Goal: Task Accomplishment & Management: Manage account settings

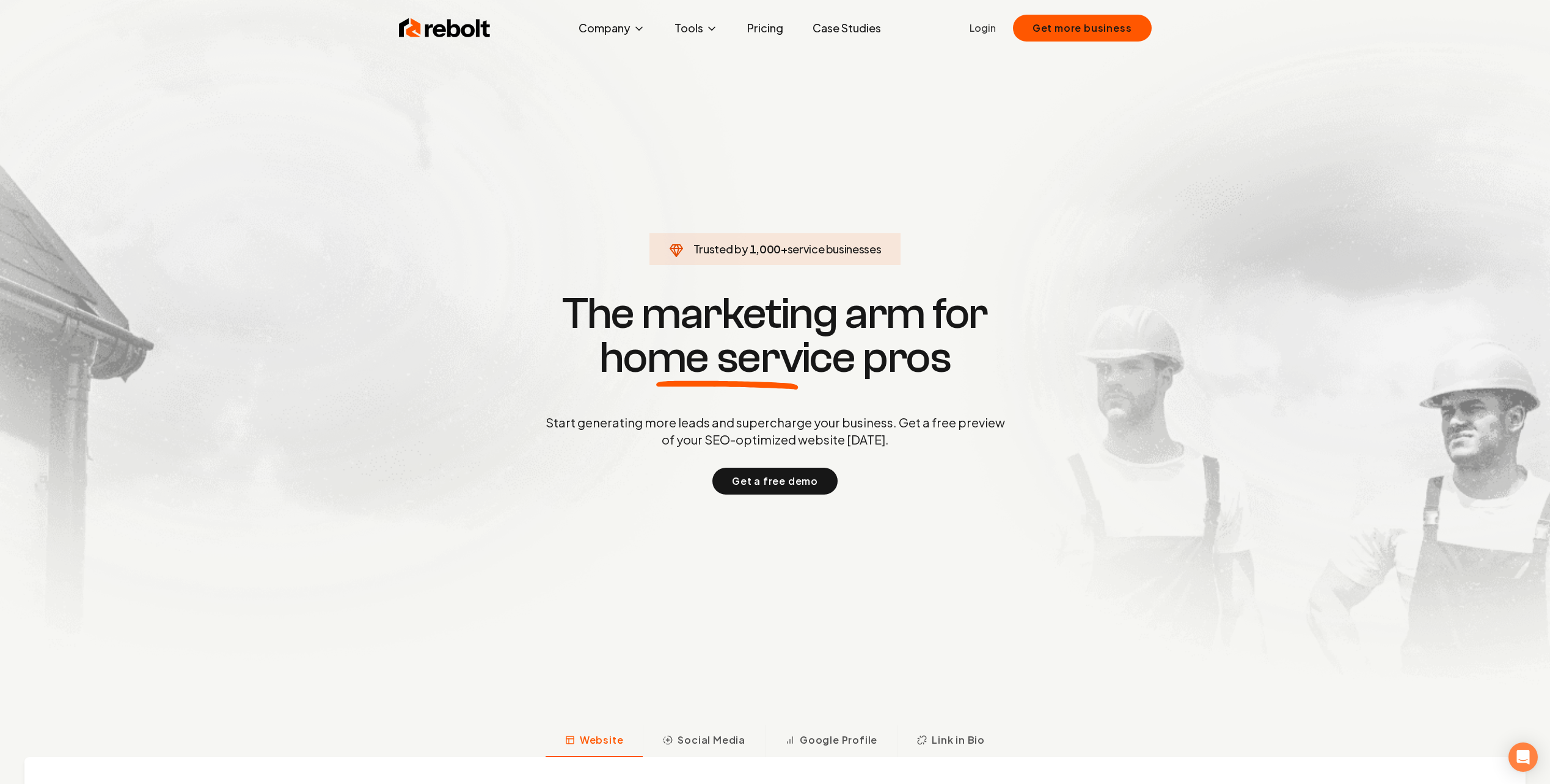
click at [986, 28] on link "Login" at bounding box center [983, 28] width 27 height 15
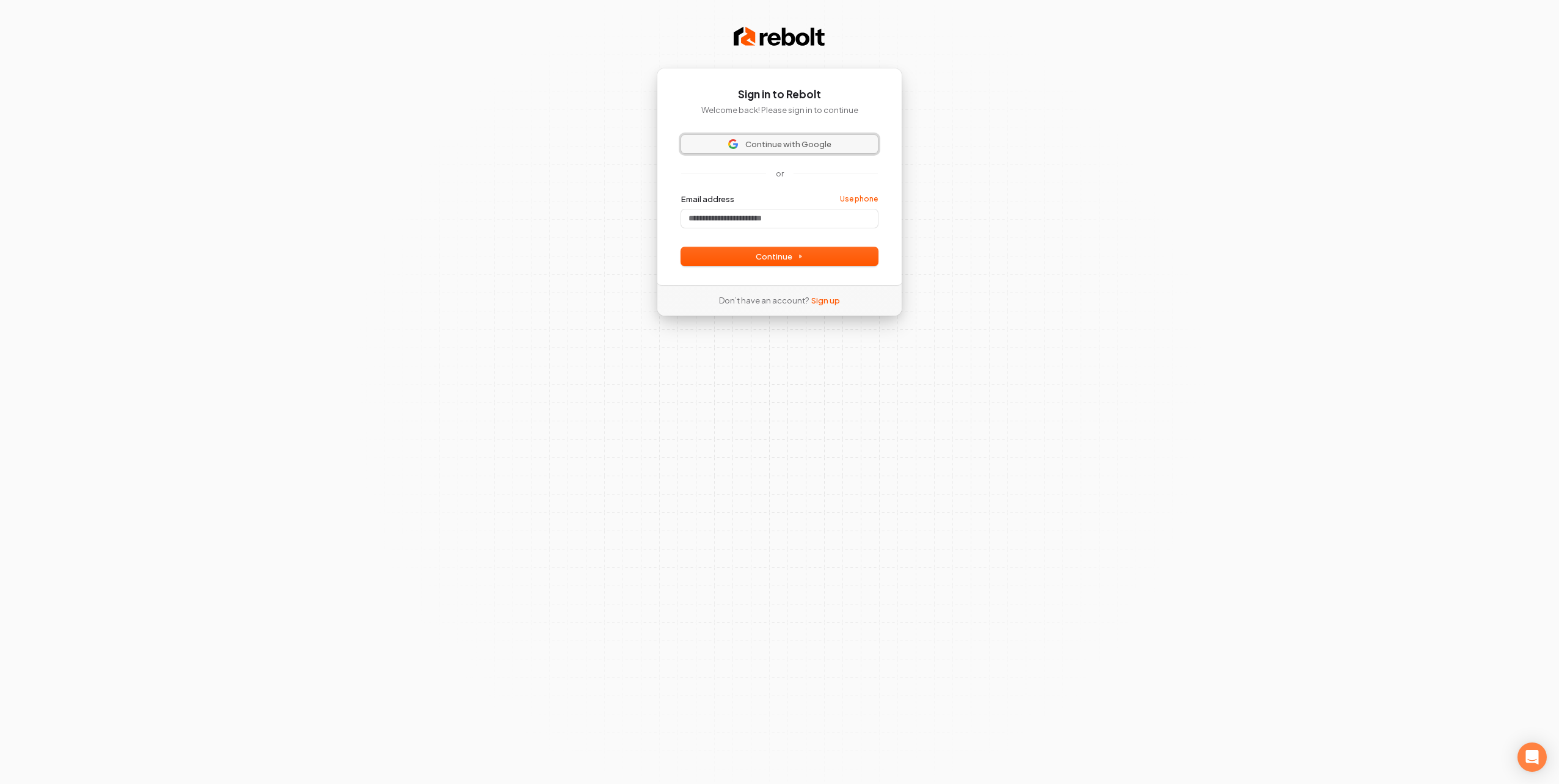
click at [791, 145] on span "Continue with Google" at bounding box center [788, 144] width 86 height 11
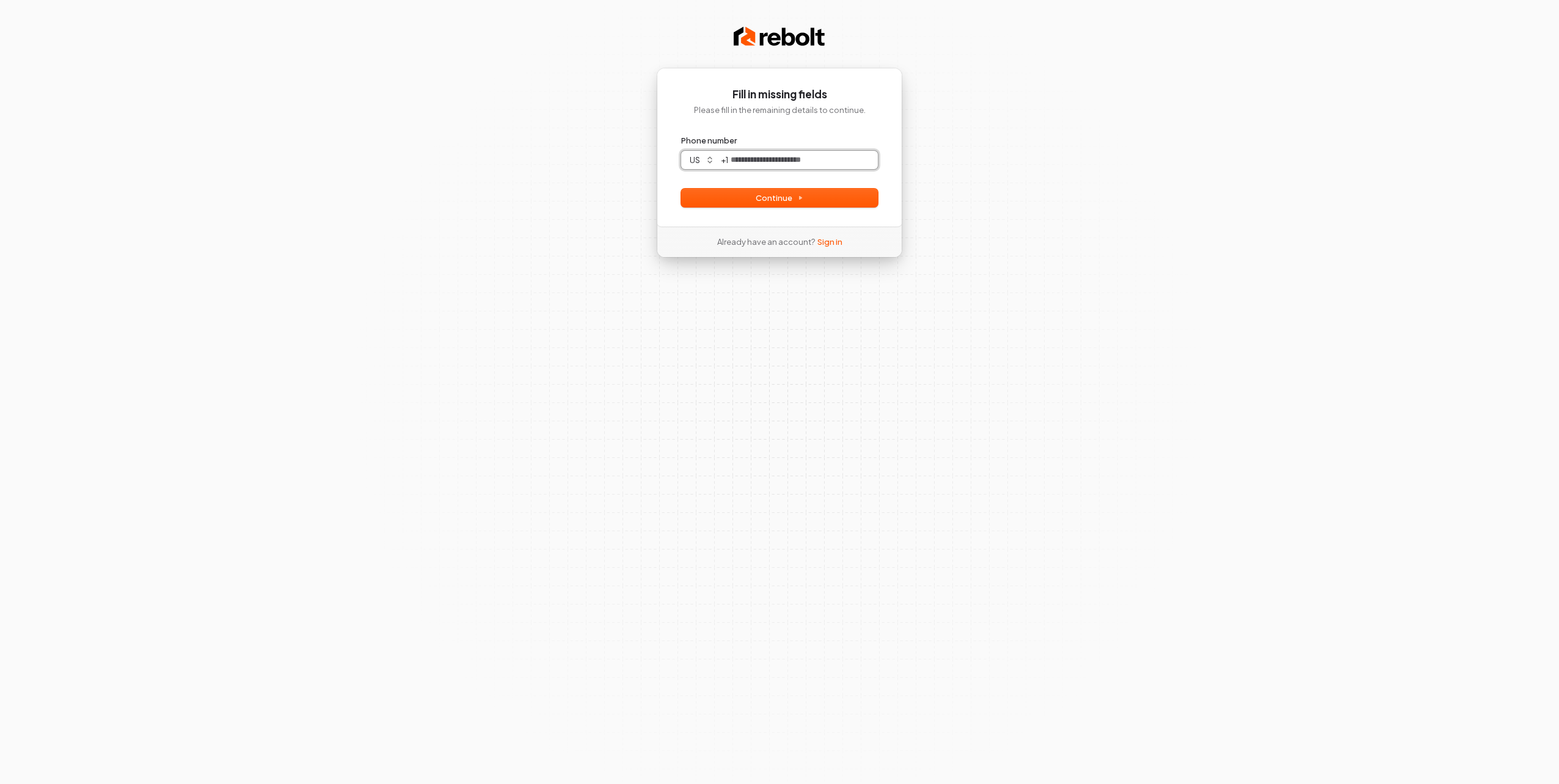
click at [757, 163] on input "Phone number" at bounding box center [803, 160] width 150 height 19
click at [793, 201] on span "Continue" at bounding box center [780, 198] width 48 height 11
type input "**********"
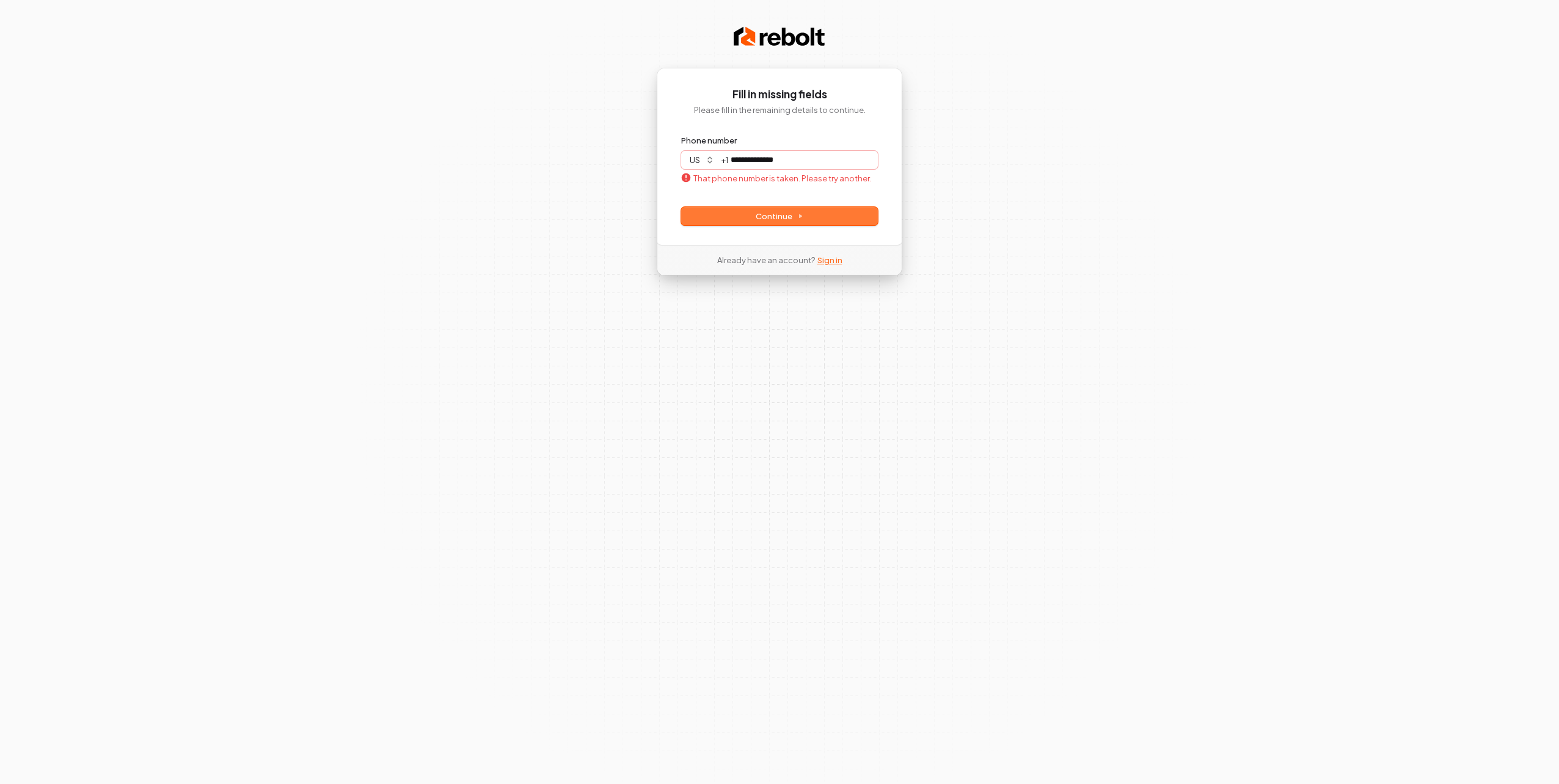
click at [834, 259] on link "Sign in" at bounding box center [830, 260] width 25 height 11
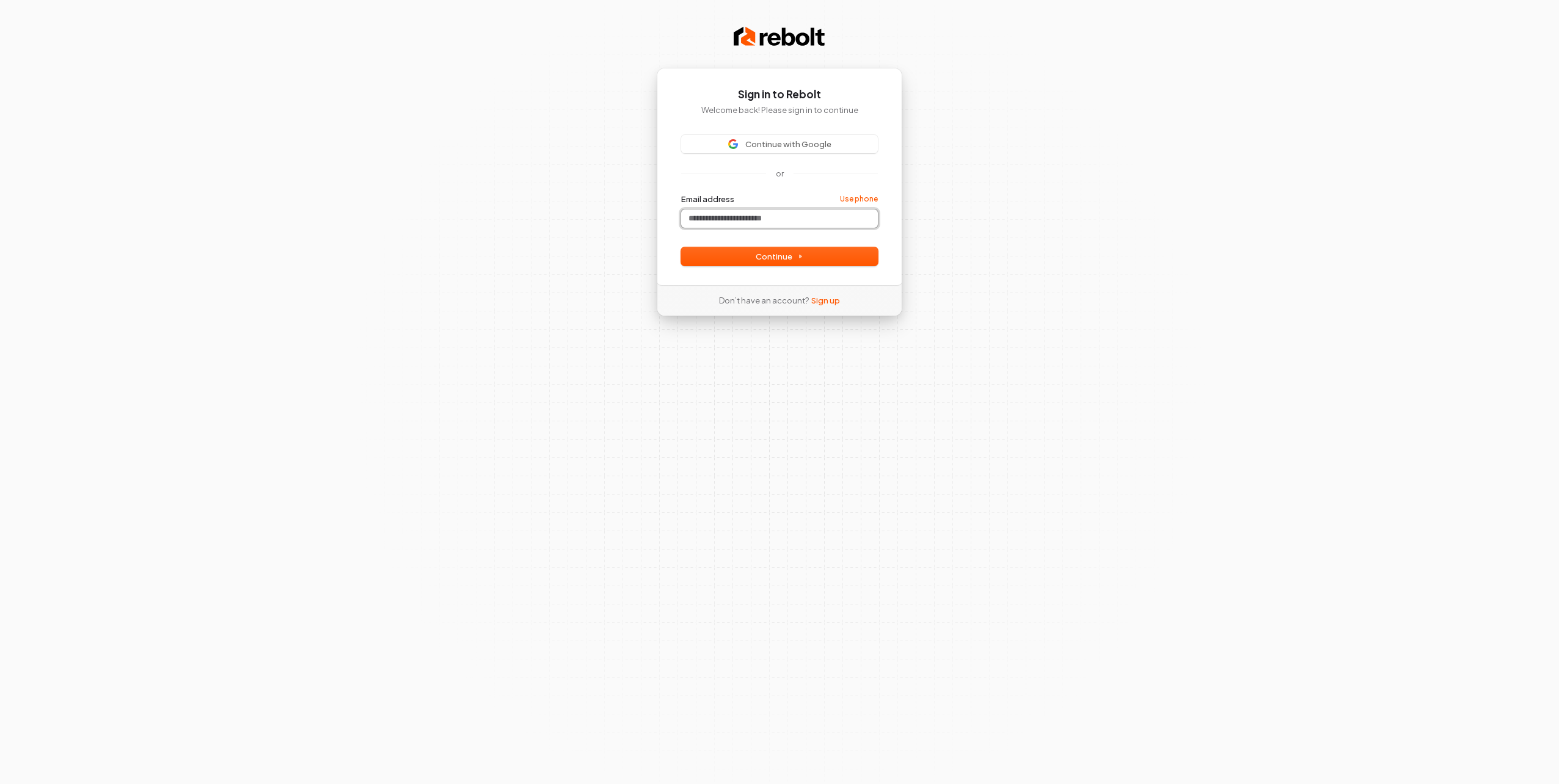
click at [752, 222] on input "Email address" at bounding box center [779, 218] width 196 height 19
click at [776, 257] on span "Continue" at bounding box center [780, 257] width 48 height 11
type input "**********"
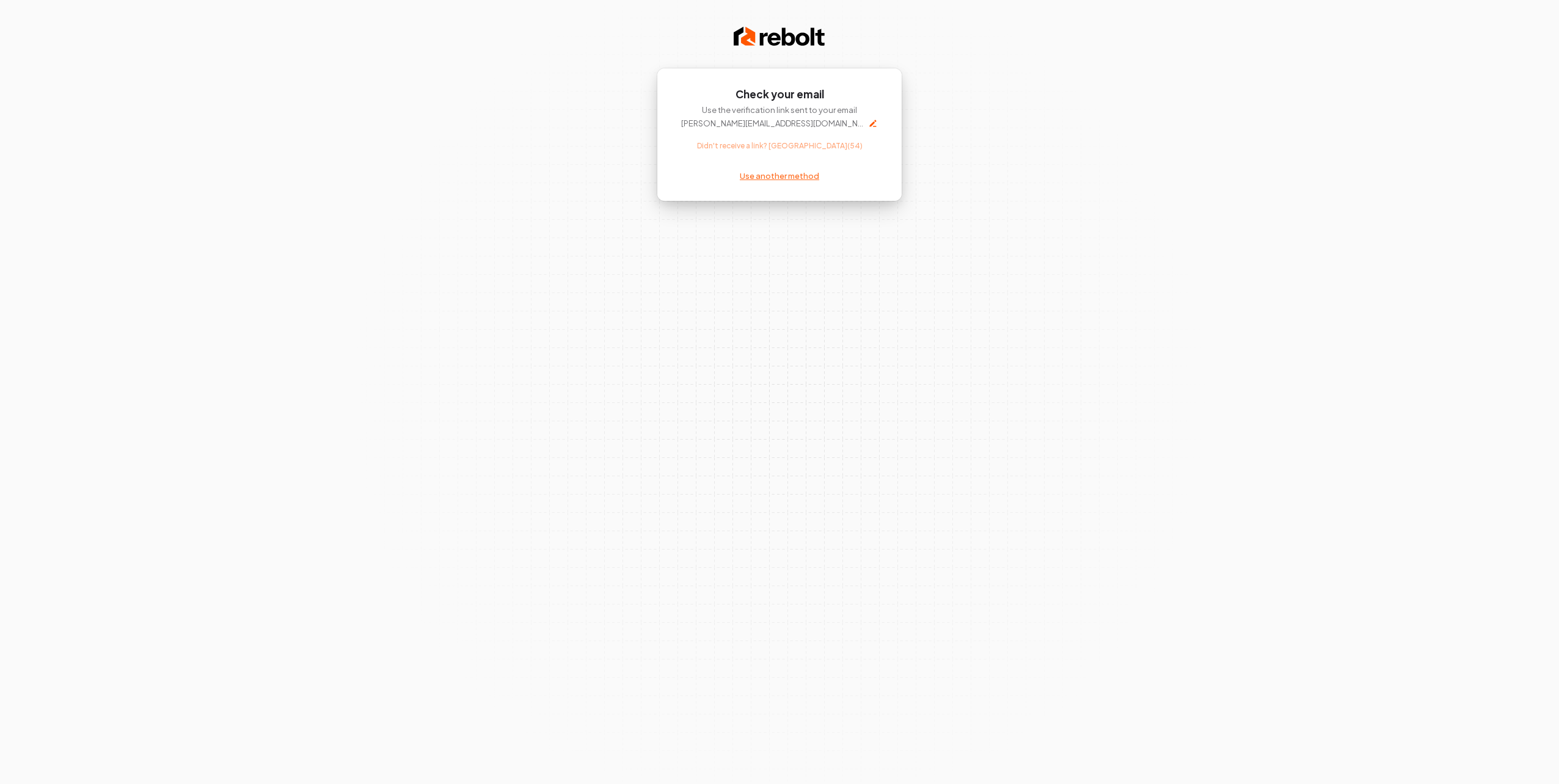
click at [775, 177] on link "Use another method" at bounding box center [779, 176] width 79 height 11
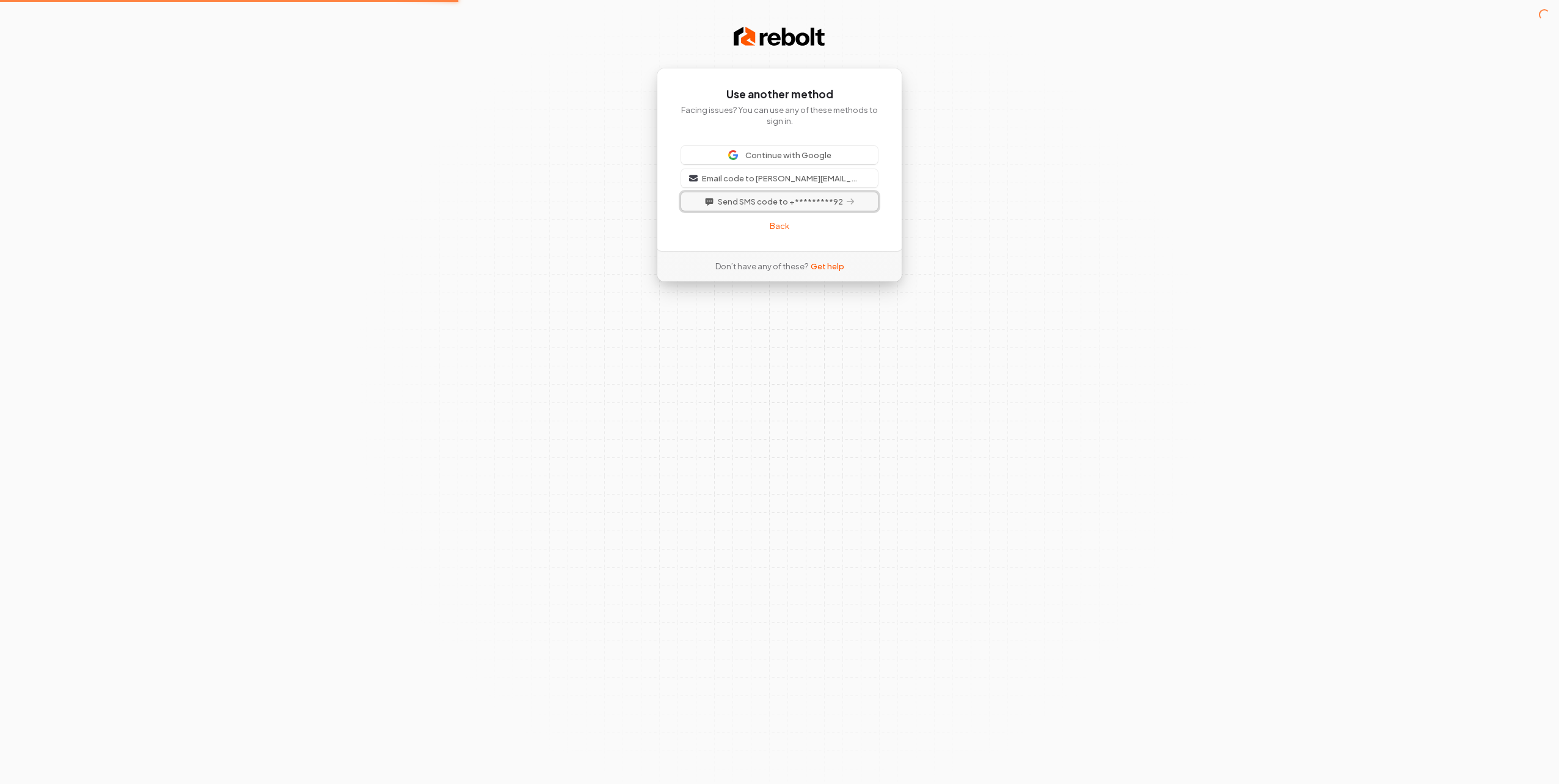
click at [796, 204] on span "Send SMS code to +*********92" at bounding box center [780, 202] width 125 height 11
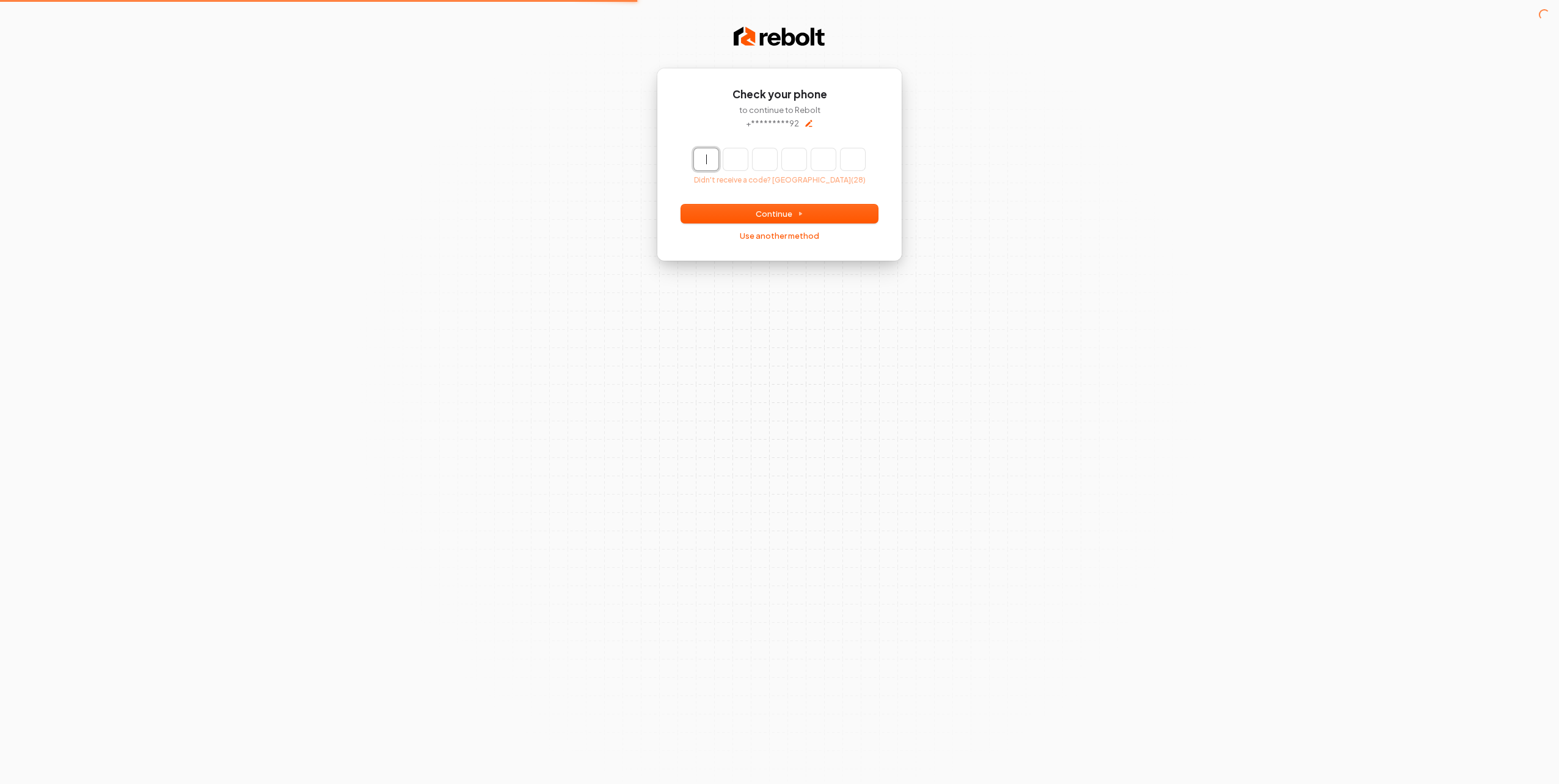
click at [708, 162] on input "Enter verification code" at bounding box center [791, 159] width 195 height 22
type input "******"
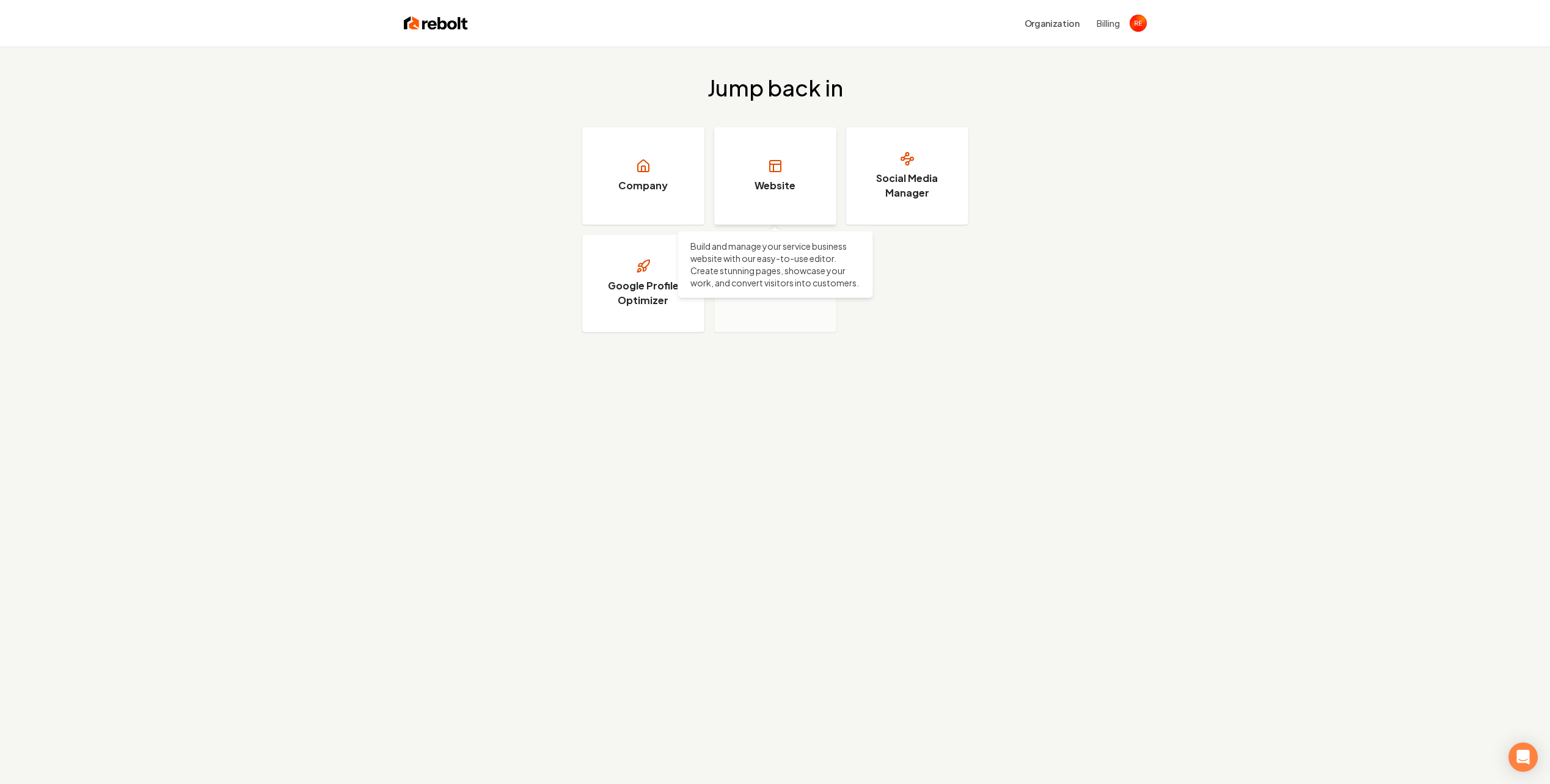
click at [775, 176] on link "Website" at bounding box center [775, 176] width 123 height 98
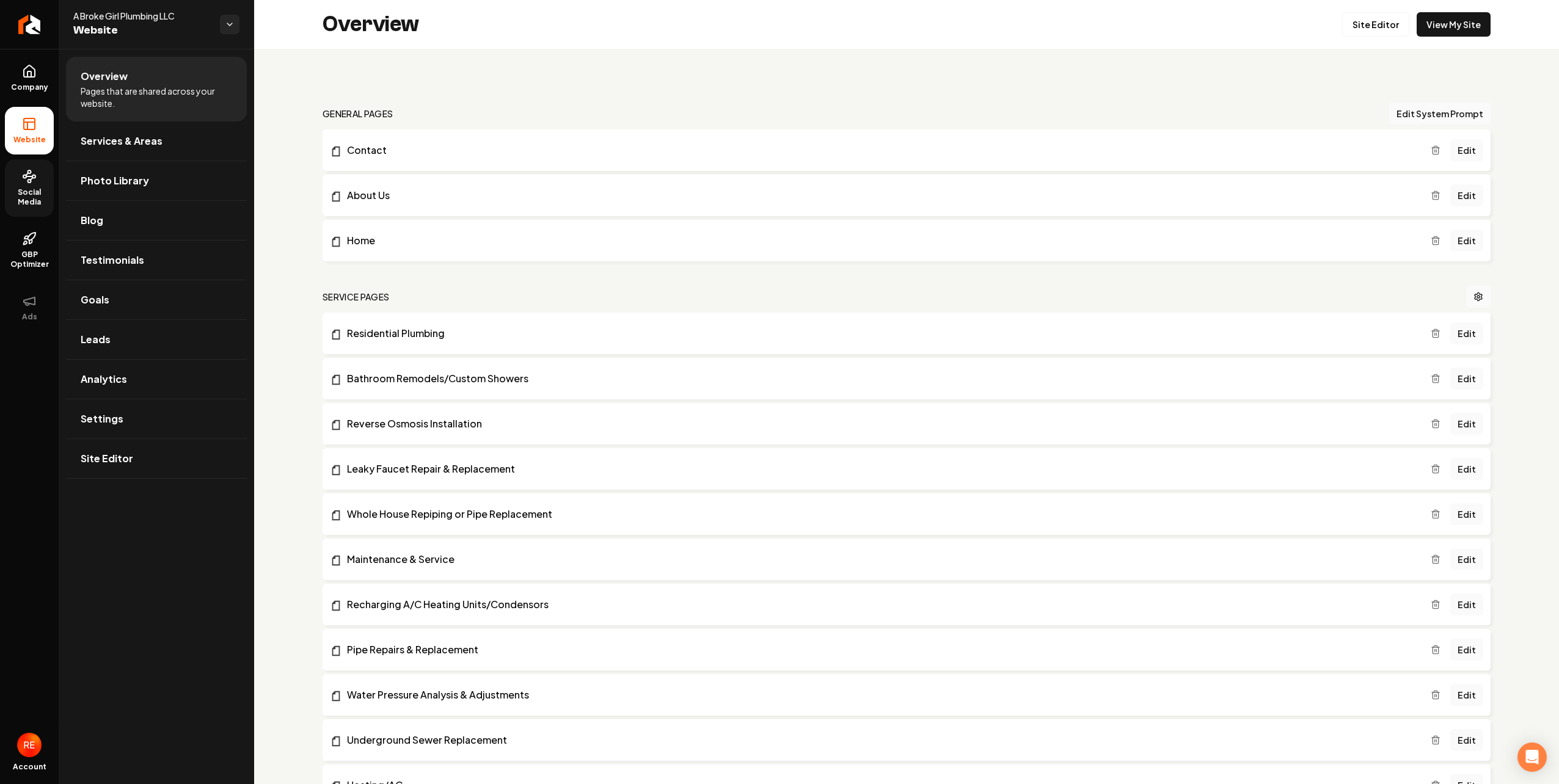
click at [35, 199] on span "Social Media" at bounding box center [29, 197] width 49 height 20
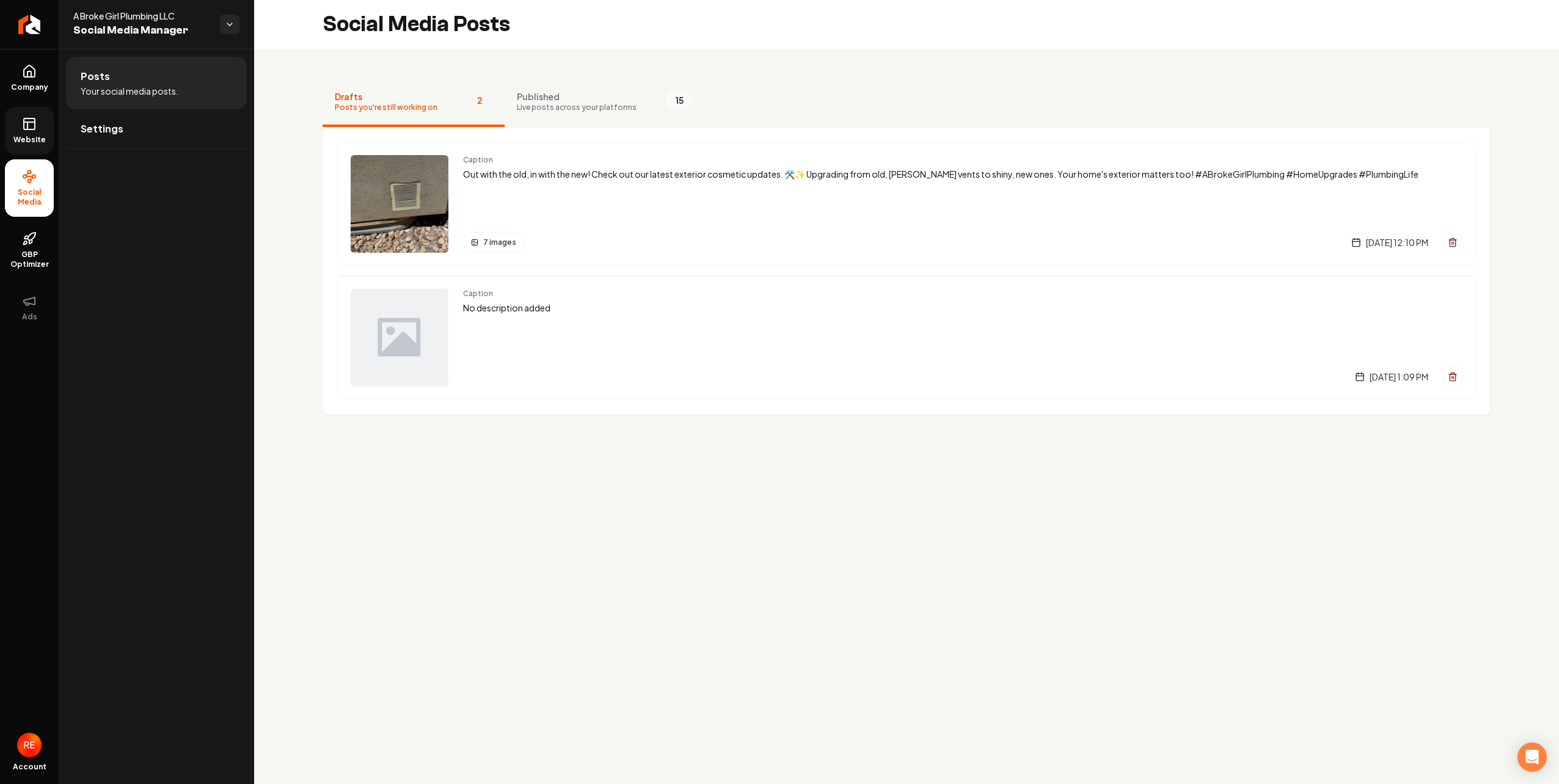
click at [20, 134] on link "Website" at bounding box center [29, 131] width 49 height 48
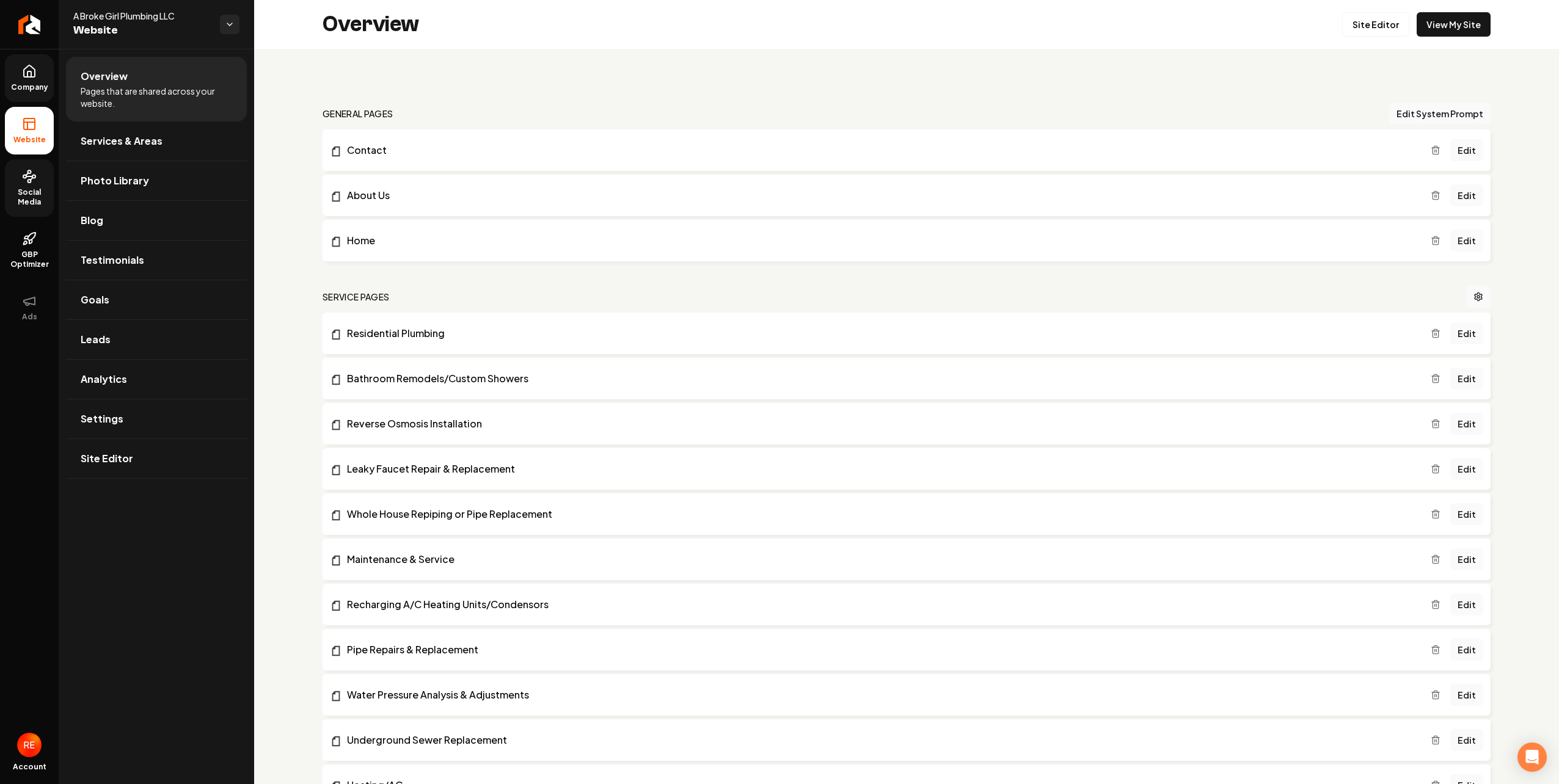
click at [21, 89] on span "Company" at bounding box center [29, 87] width 47 height 10
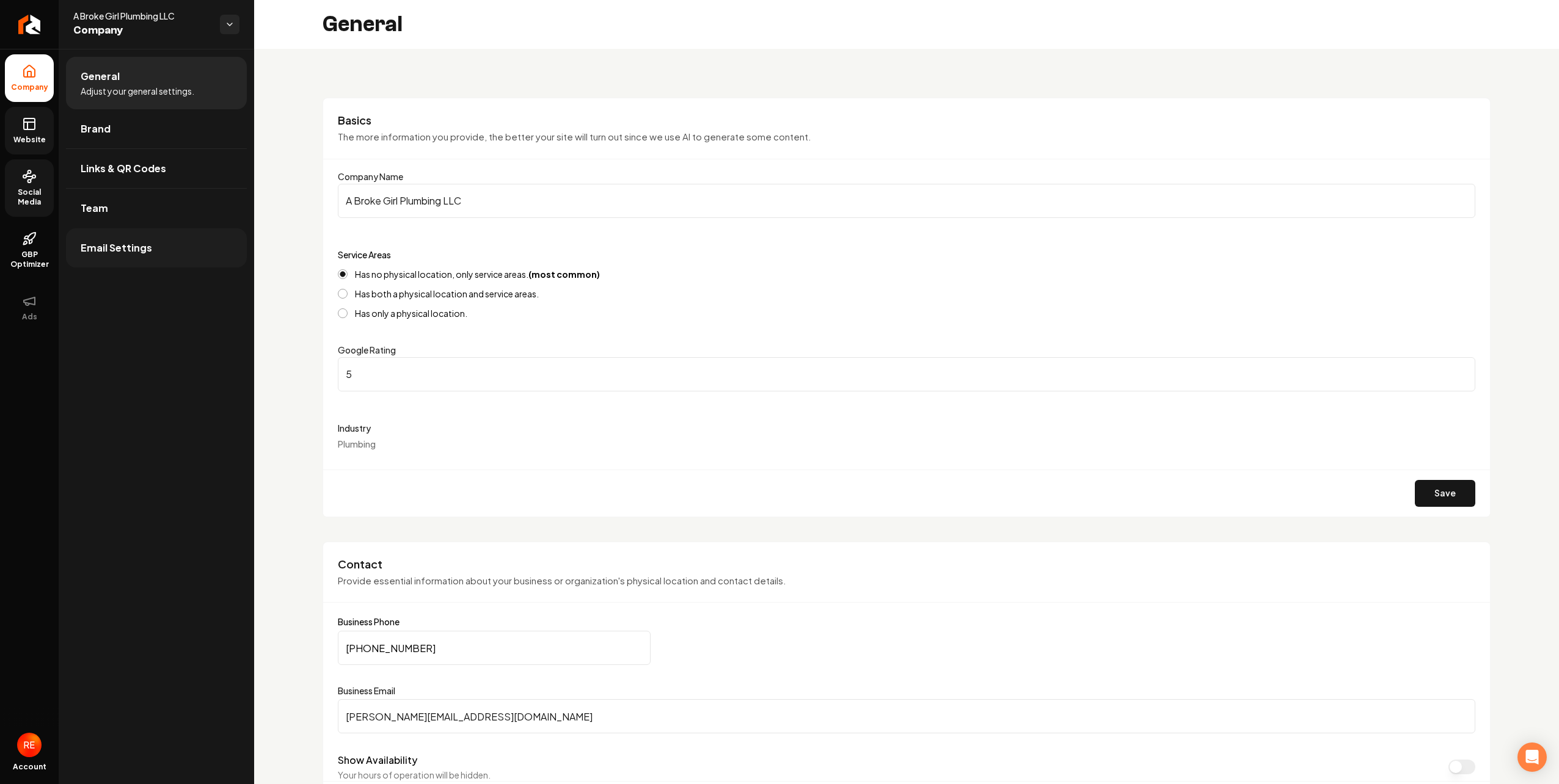
click at [127, 250] on span "Email Settings" at bounding box center [116, 248] width 71 height 15
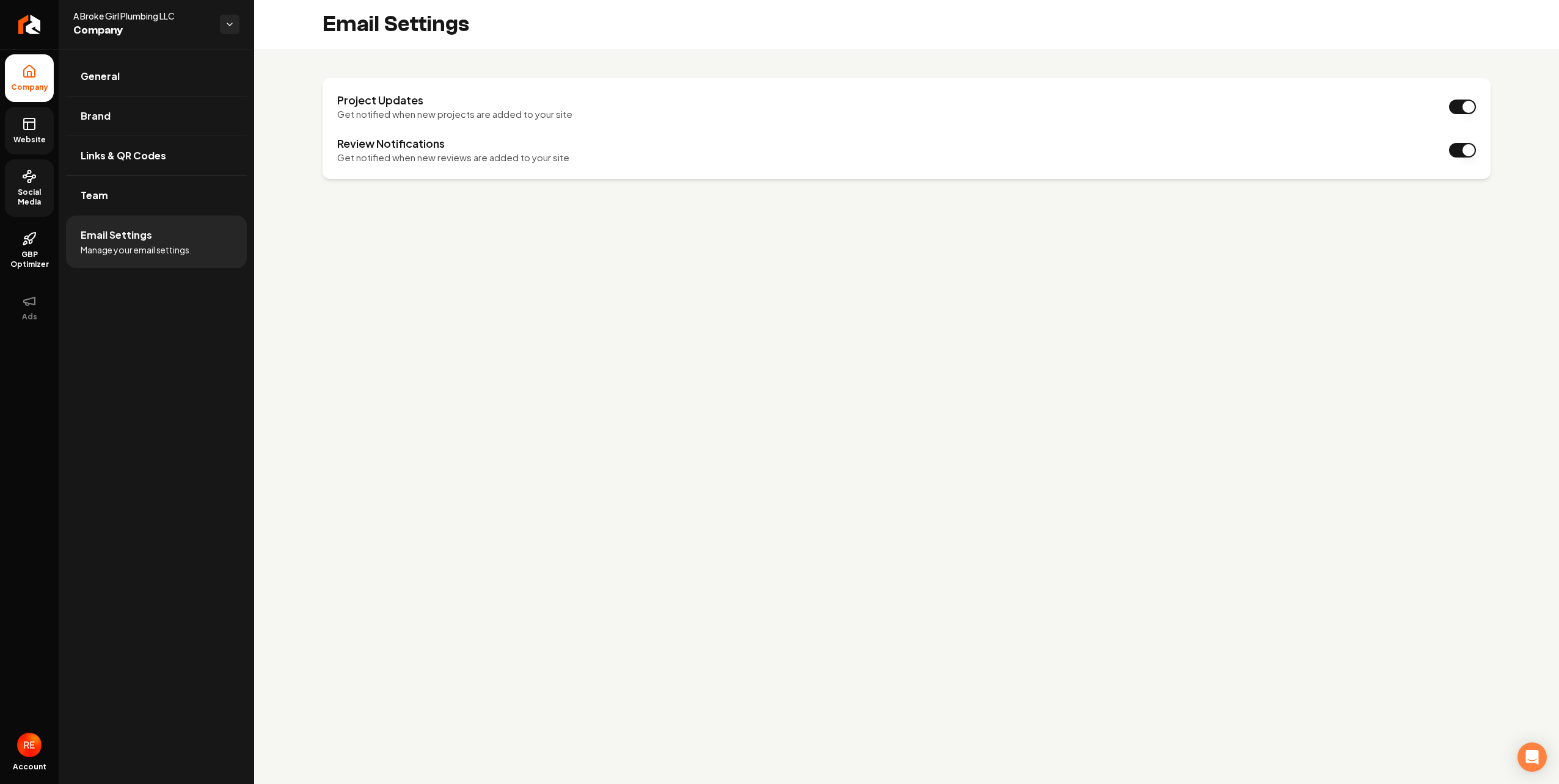
click at [138, 19] on span "A Broke Girl Plumbing LLC" at bounding box center [142, 16] width 137 height 12
click at [230, 27] on html "Company Website Social Media GBP Optimizer Ads Account A Broke Girl Plumbing LL…" at bounding box center [779, 392] width 1559 height 784
click at [318, 69] on link "Back to Dashboard" at bounding box center [320, 71] width 150 height 22
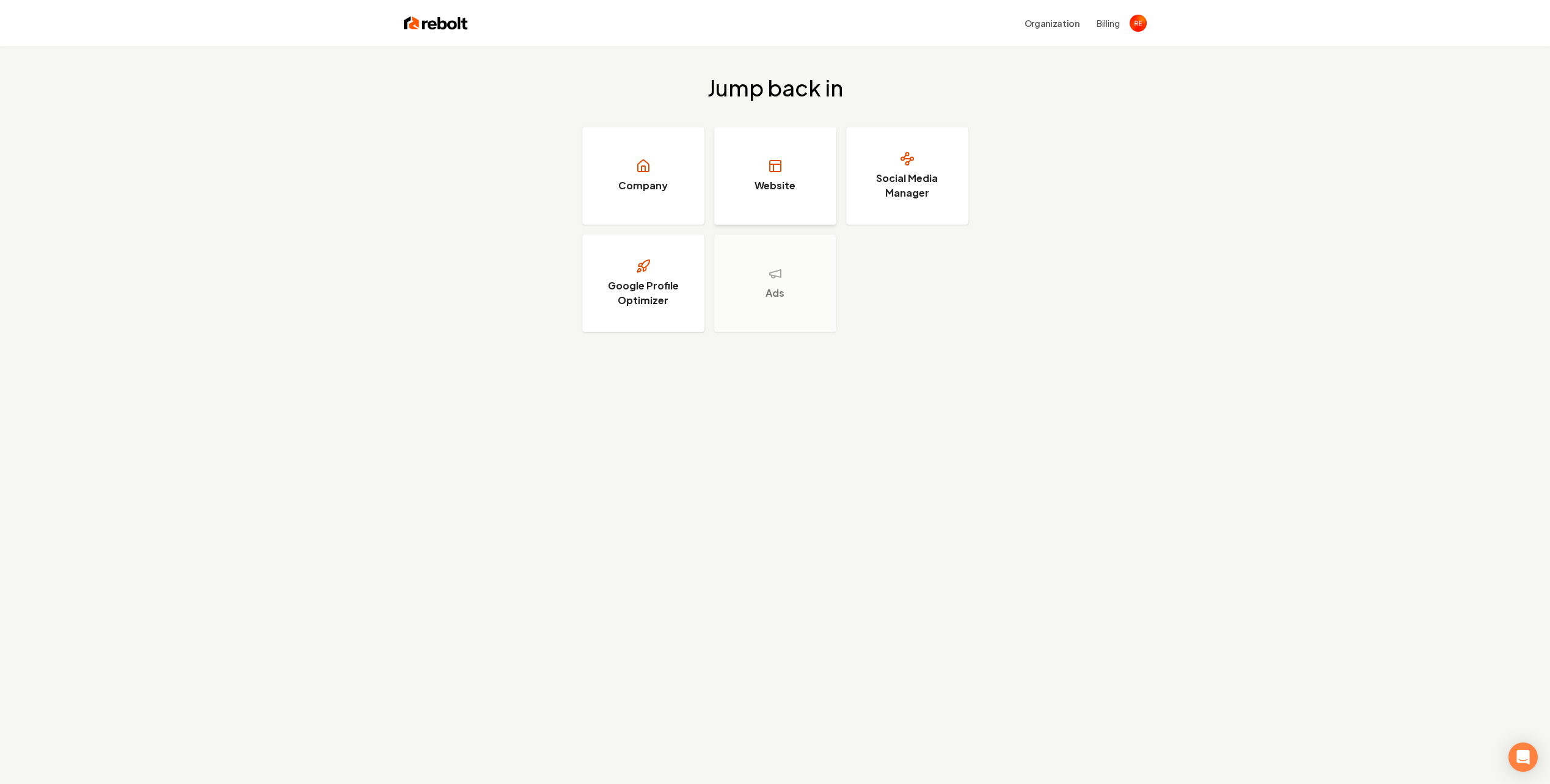
click at [770, 193] on h3 "Website" at bounding box center [775, 186] width 41 height 15
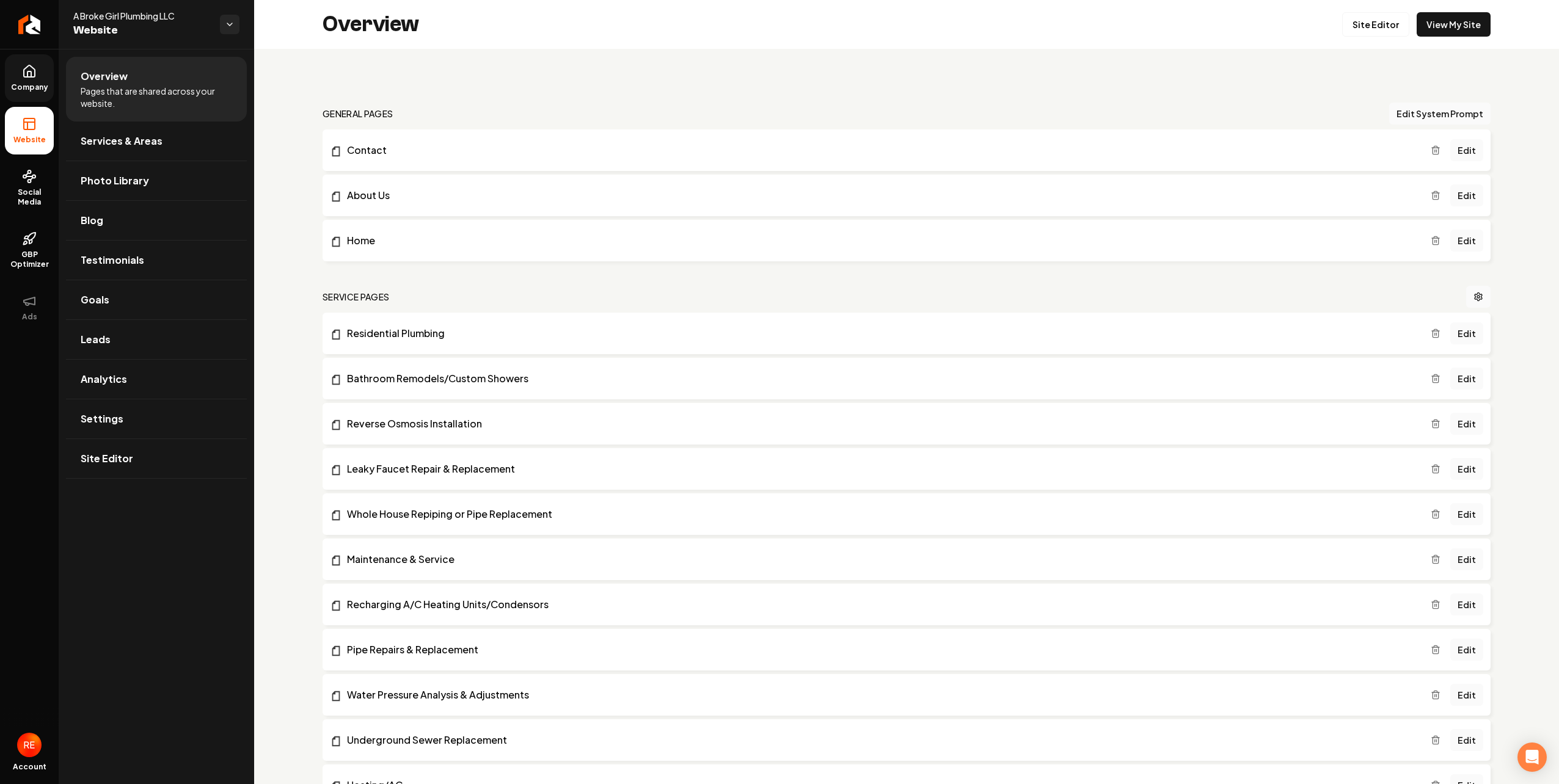
click at [28, 79] on link "Company" at bounding box center [29, 78] width 49 height 48
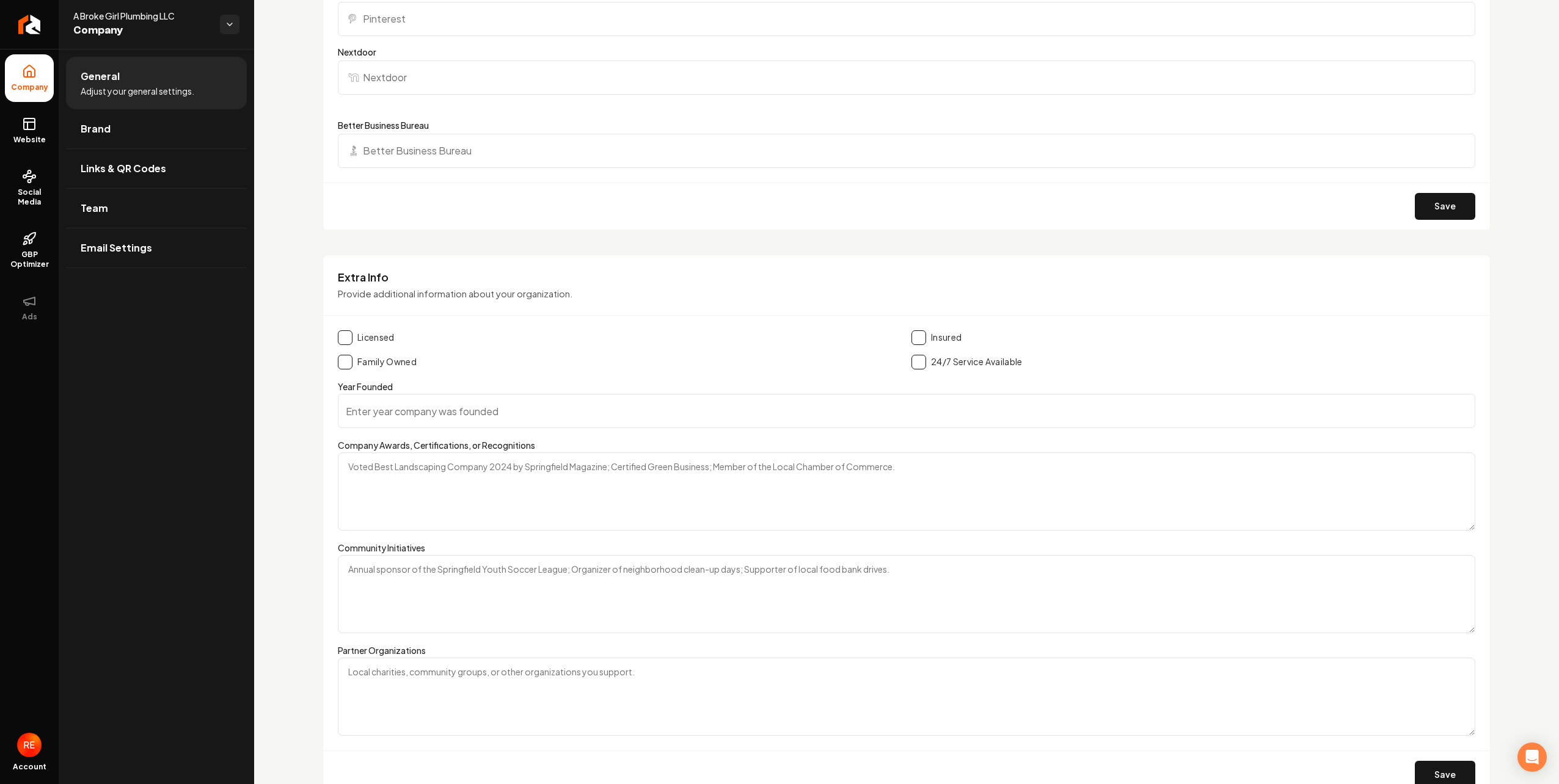
scroll to position [1411, 0]
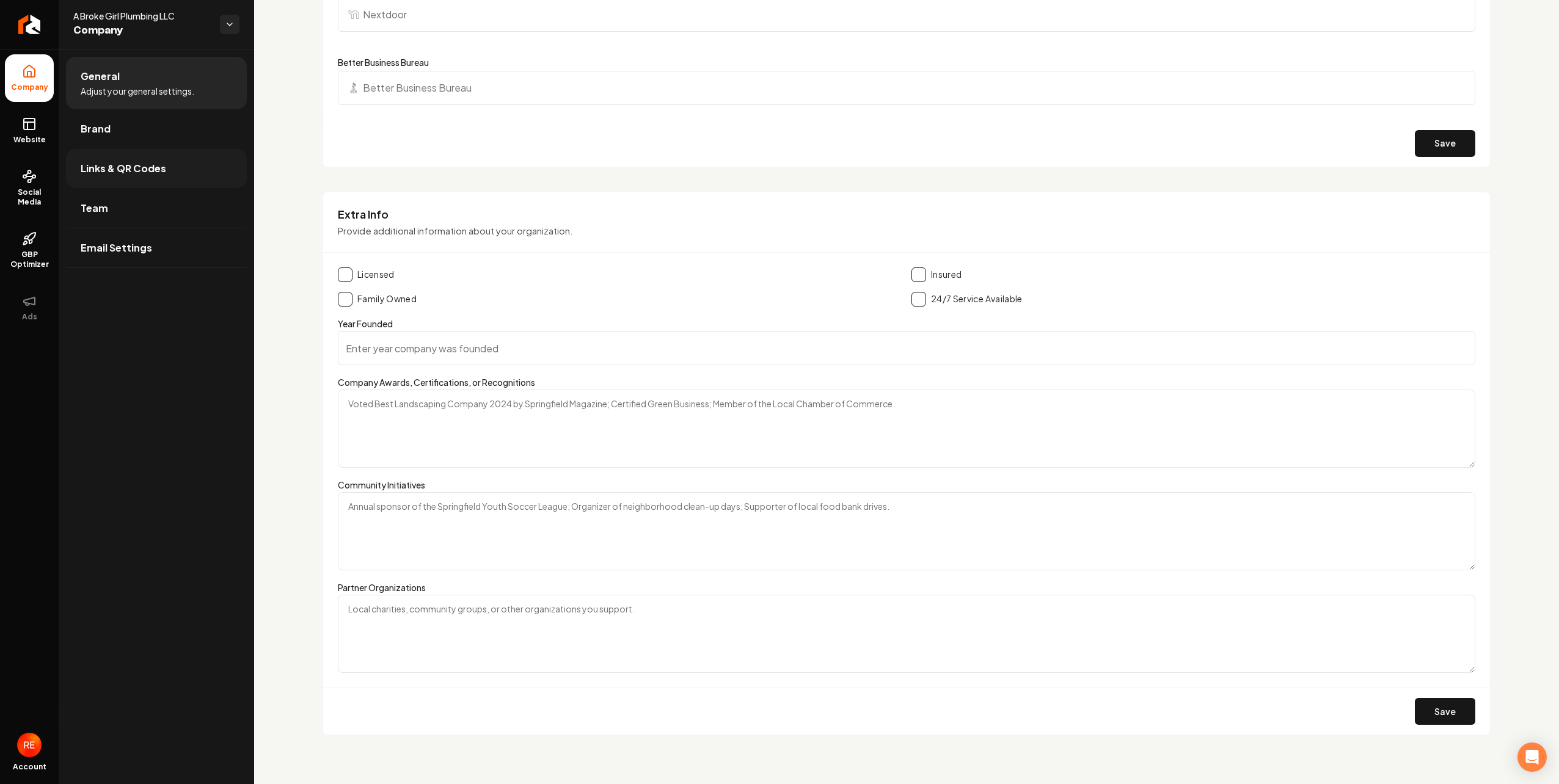
click at [134, 166] on span "Links & QR Codes" at bounding box center [123, 169] width 85 height 15
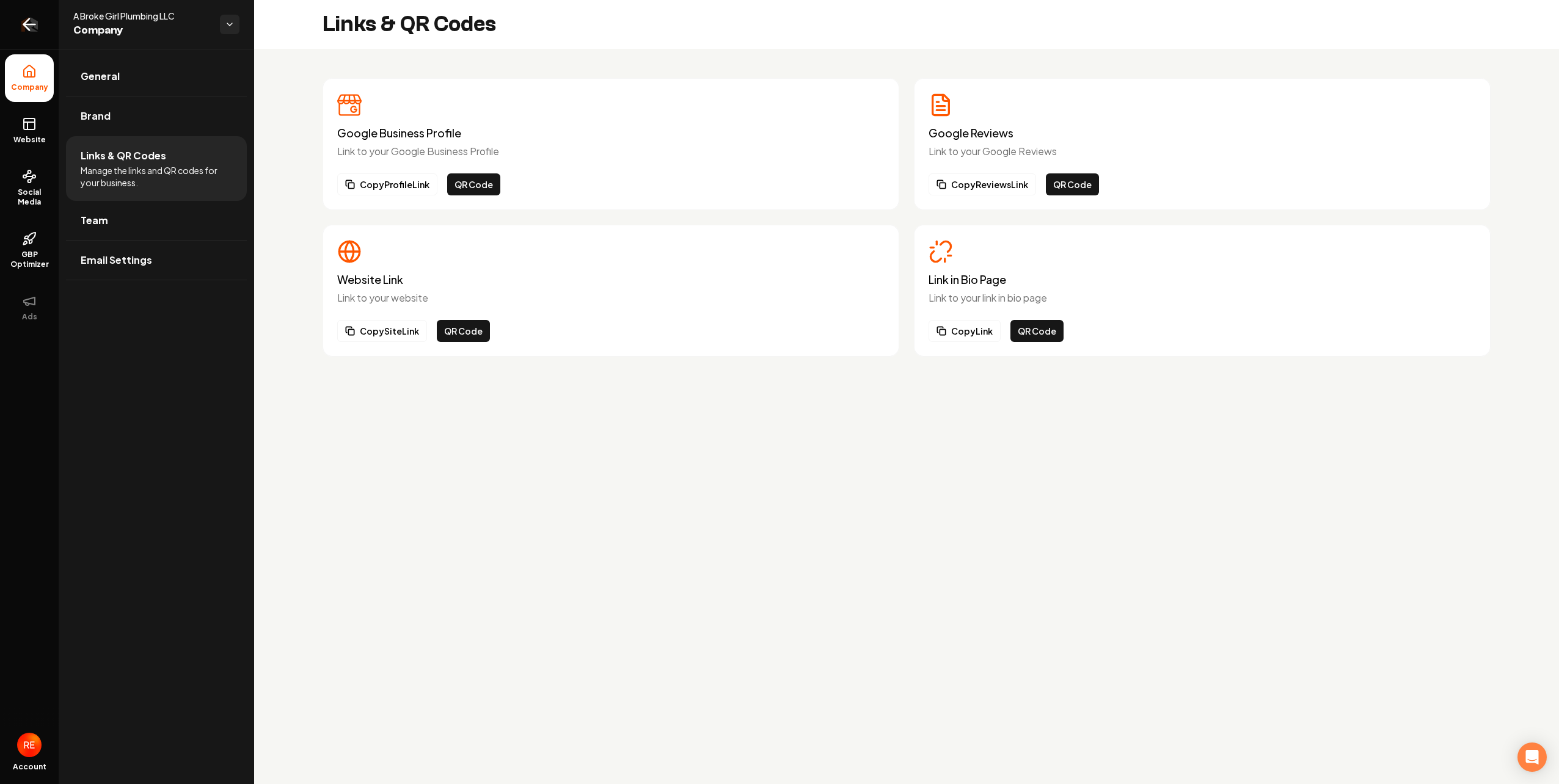
click at [25, 13] on link "Return to dashboard" at bounding box center [29, 24] width 59 height 49
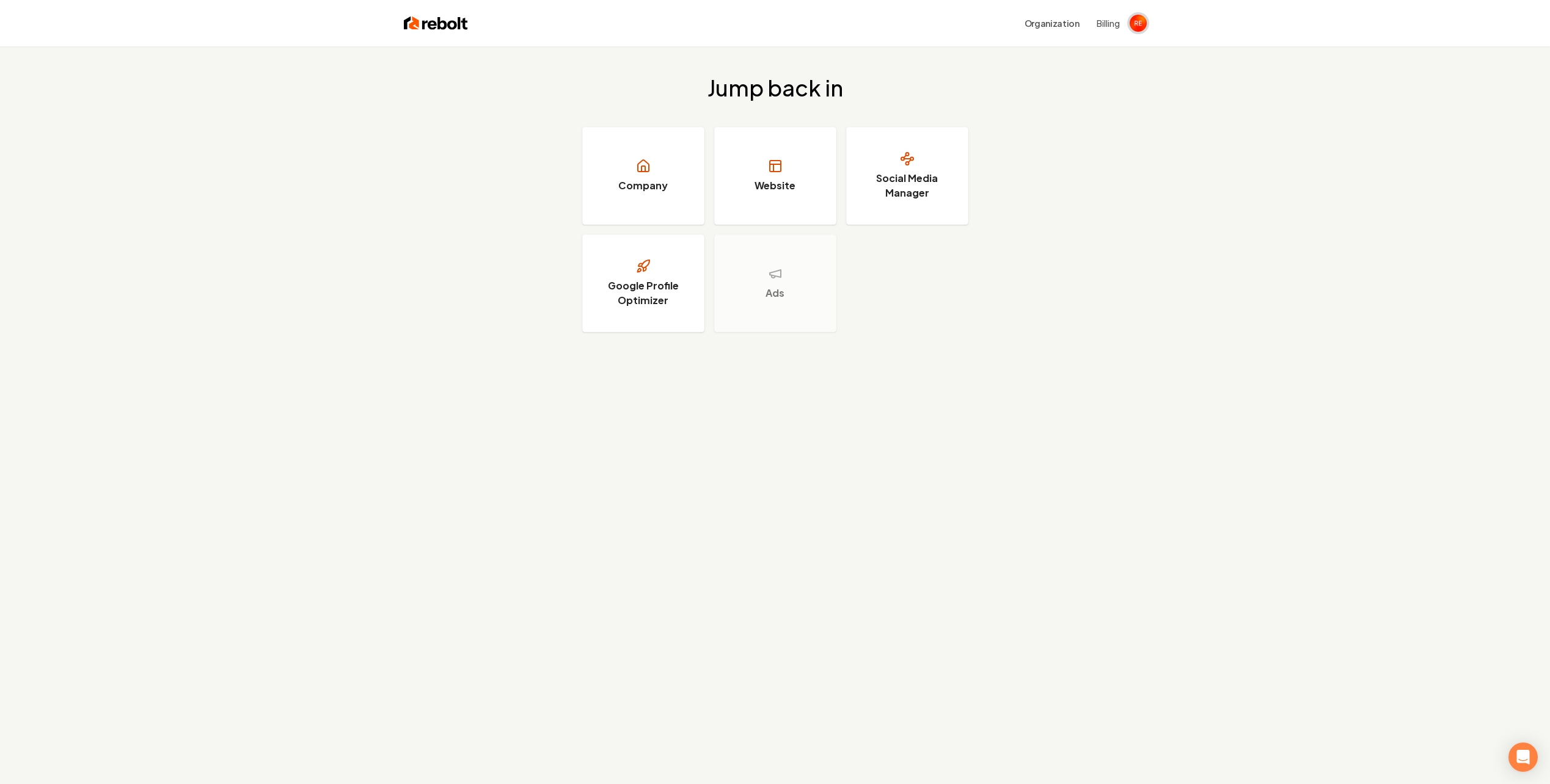
click at [1140, 24] on img "Open user button" at bounding box center [1138, 23] width 17 height 17
click at [1014, 84] on button "Manage account" at bounding box center [1001, 84] width 86 height 15
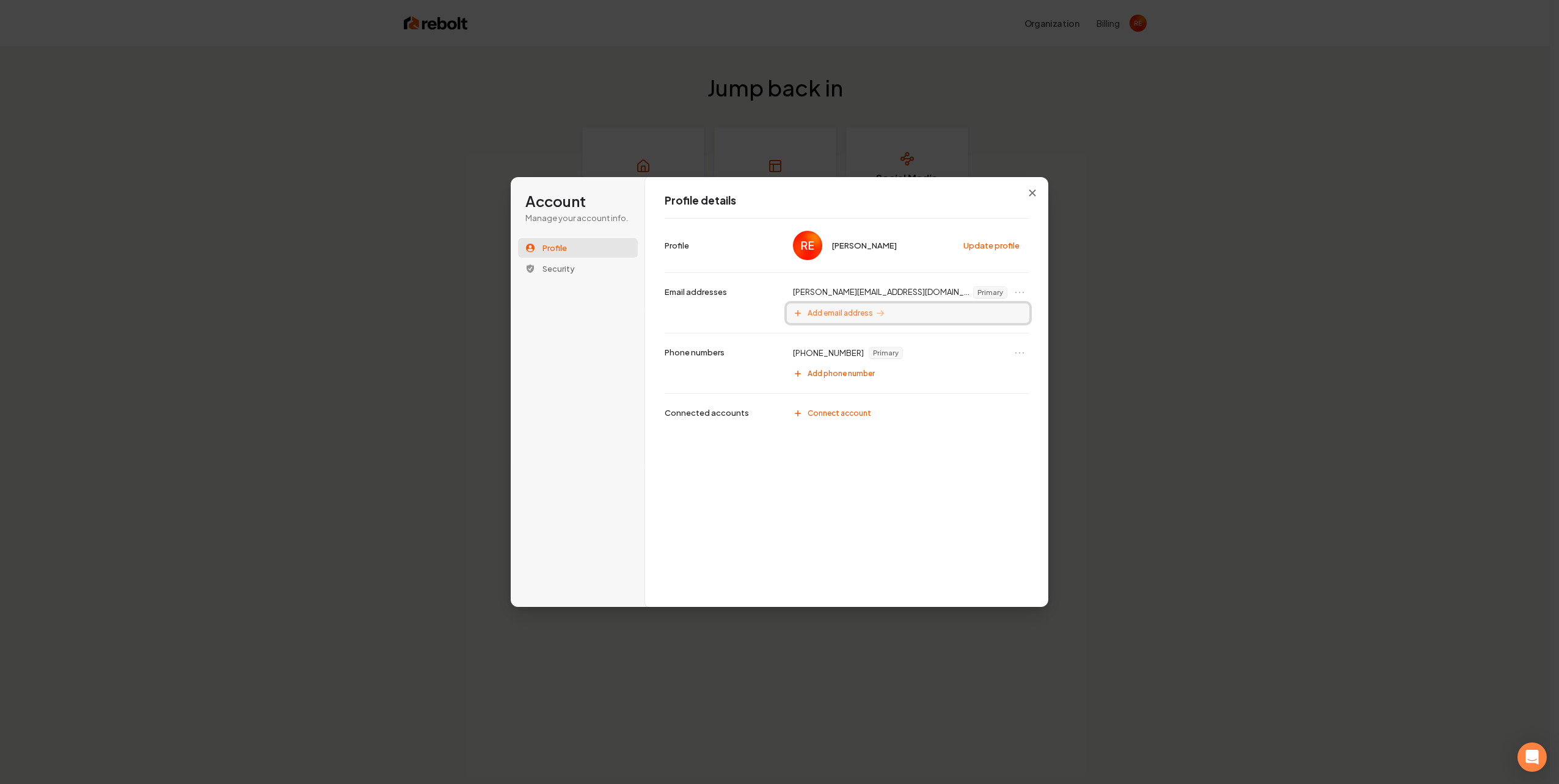
click at [852, 313] on span "Add email address" at bounding box center [840, 313] width 66 height 10
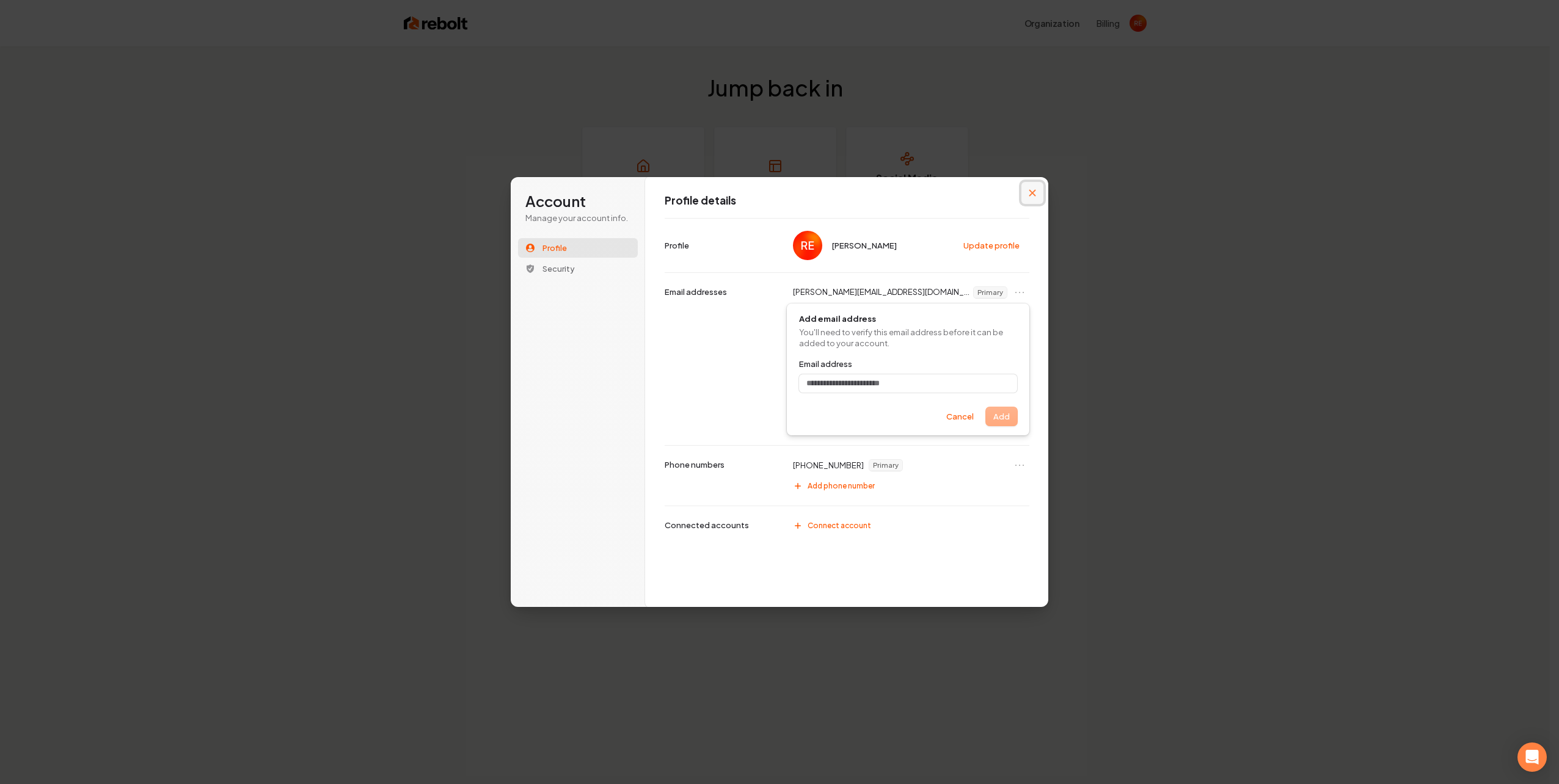
click at [1030, 189] on button "Close modal" at bounding box center [1032, 193] width 22 height 22
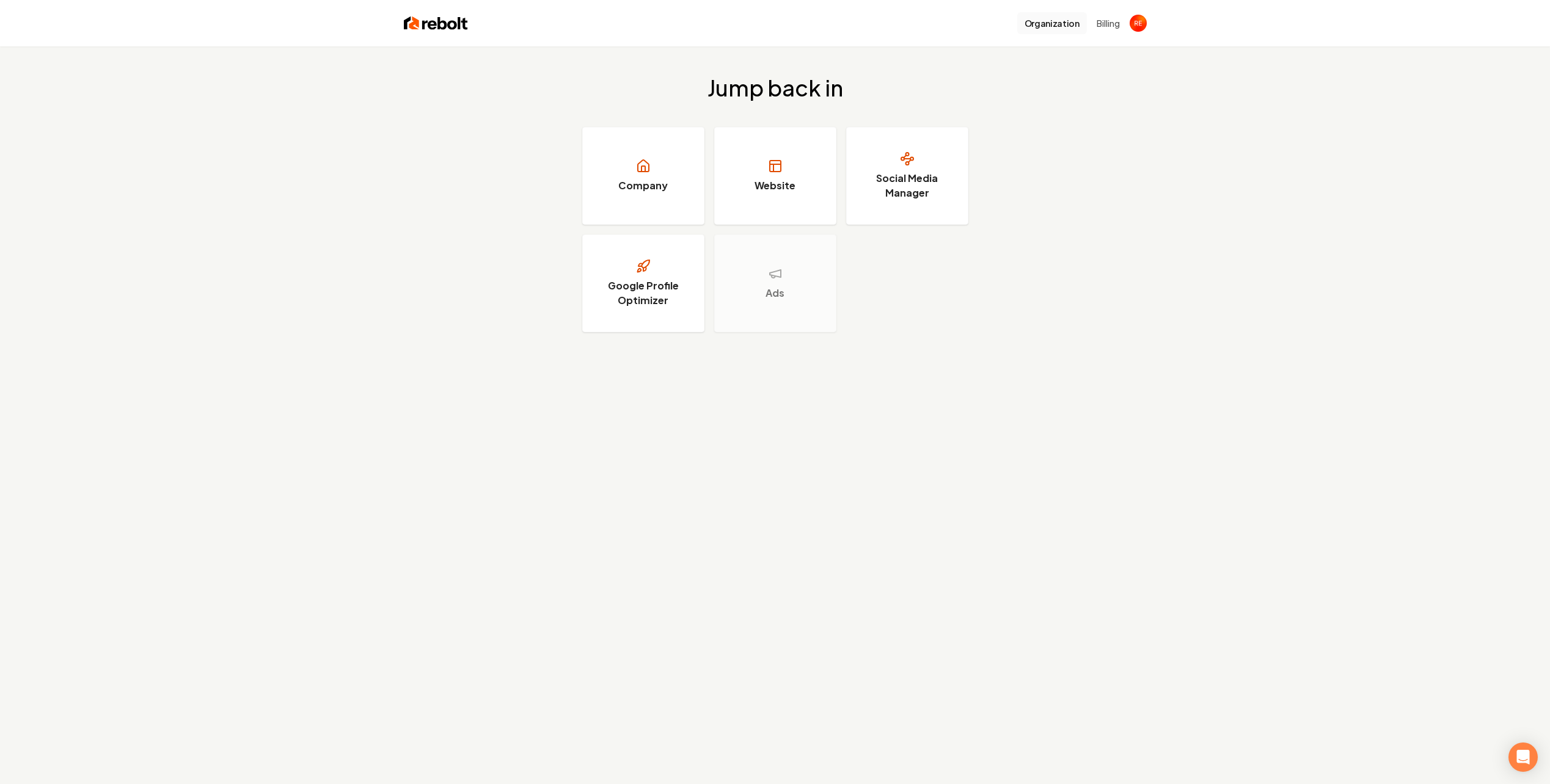
click at [1050, 22] on button "Organization" at bounding box center [1052, 23] width 69 height 22
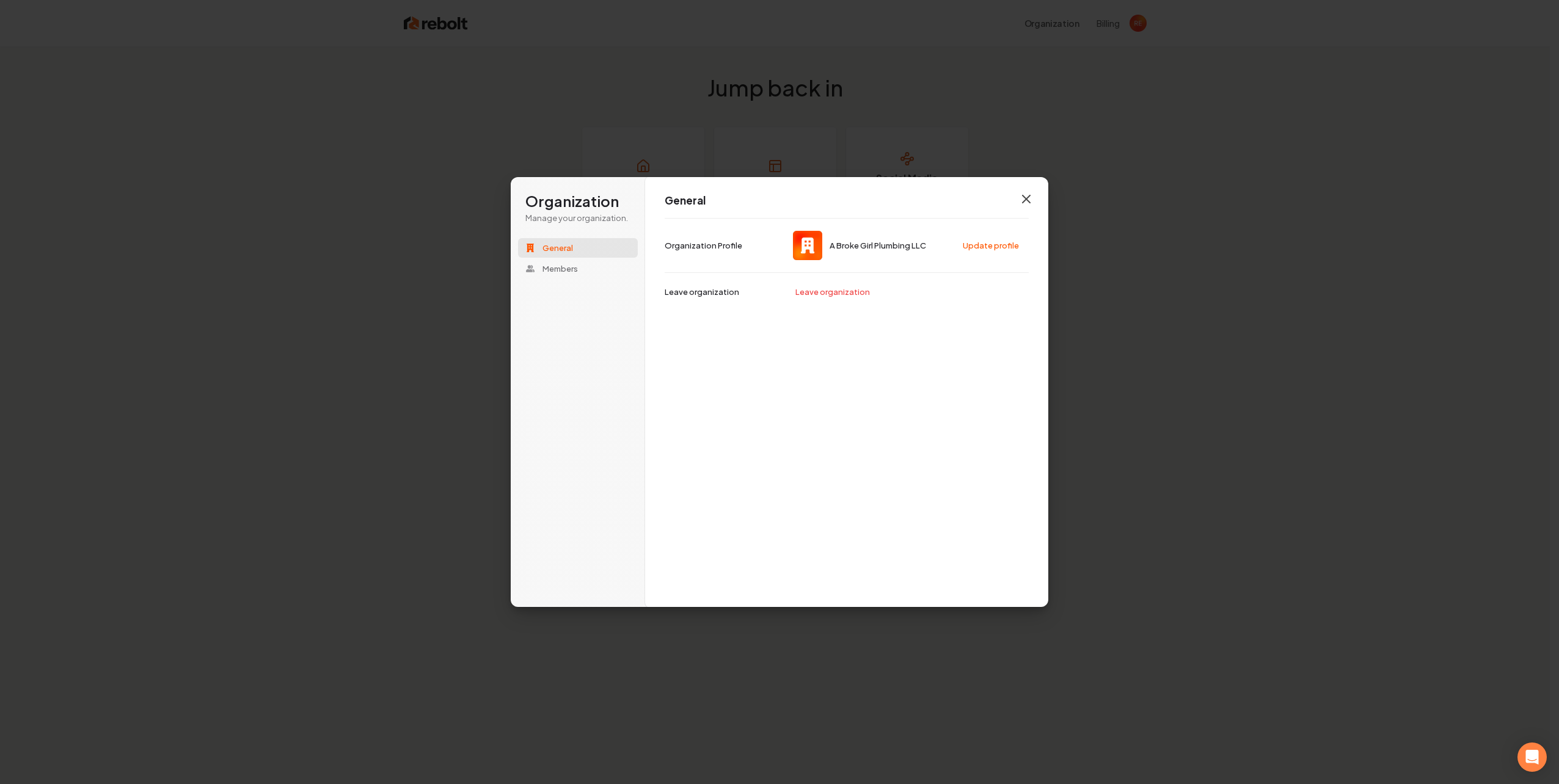
click at [1026, 202] on icon "button" at bounding box center [1026, 199] width 15 height 15
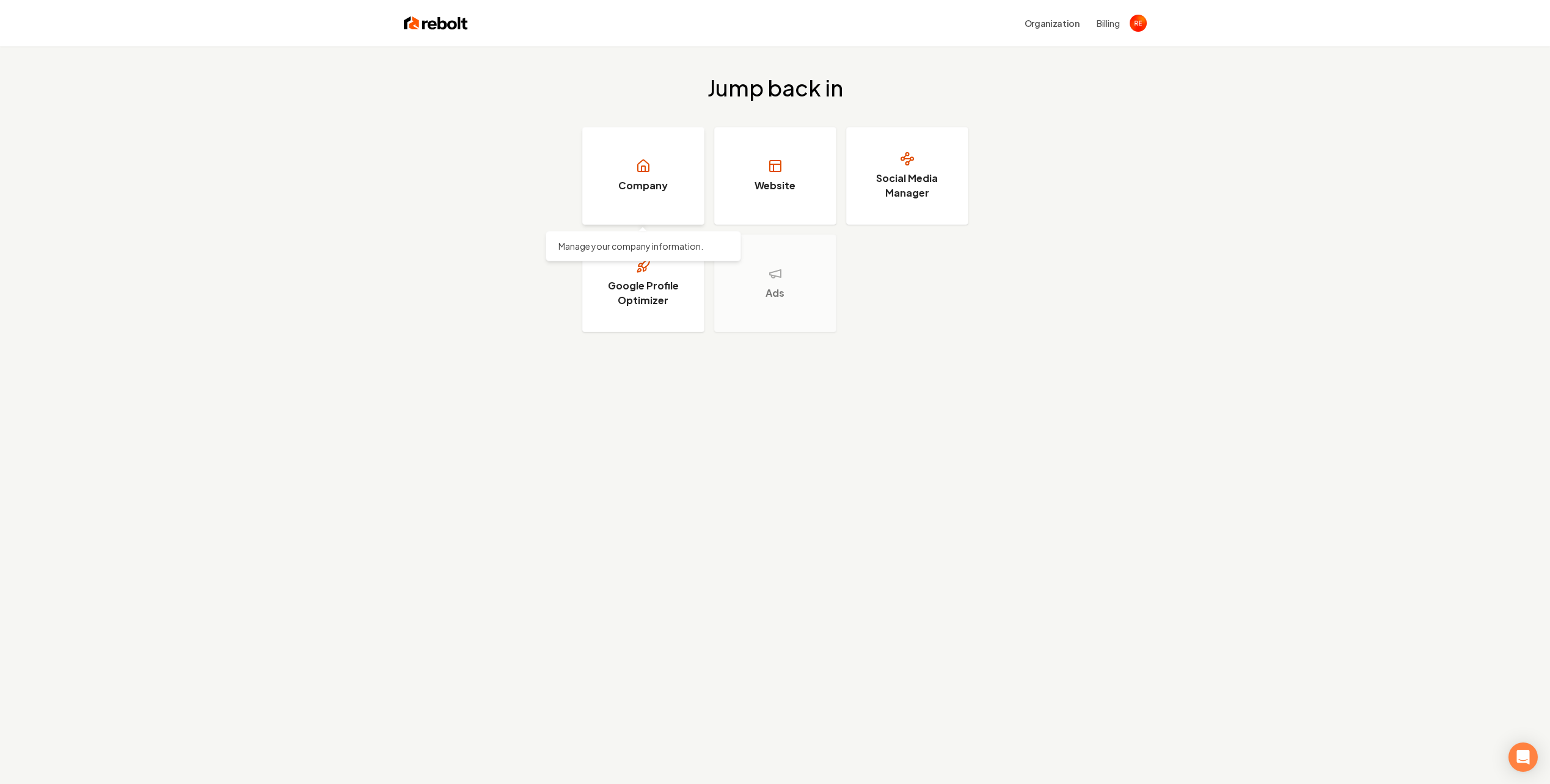
click at [673, 184] on link "Company" at bounding box center [644, 176] width 123 height 98
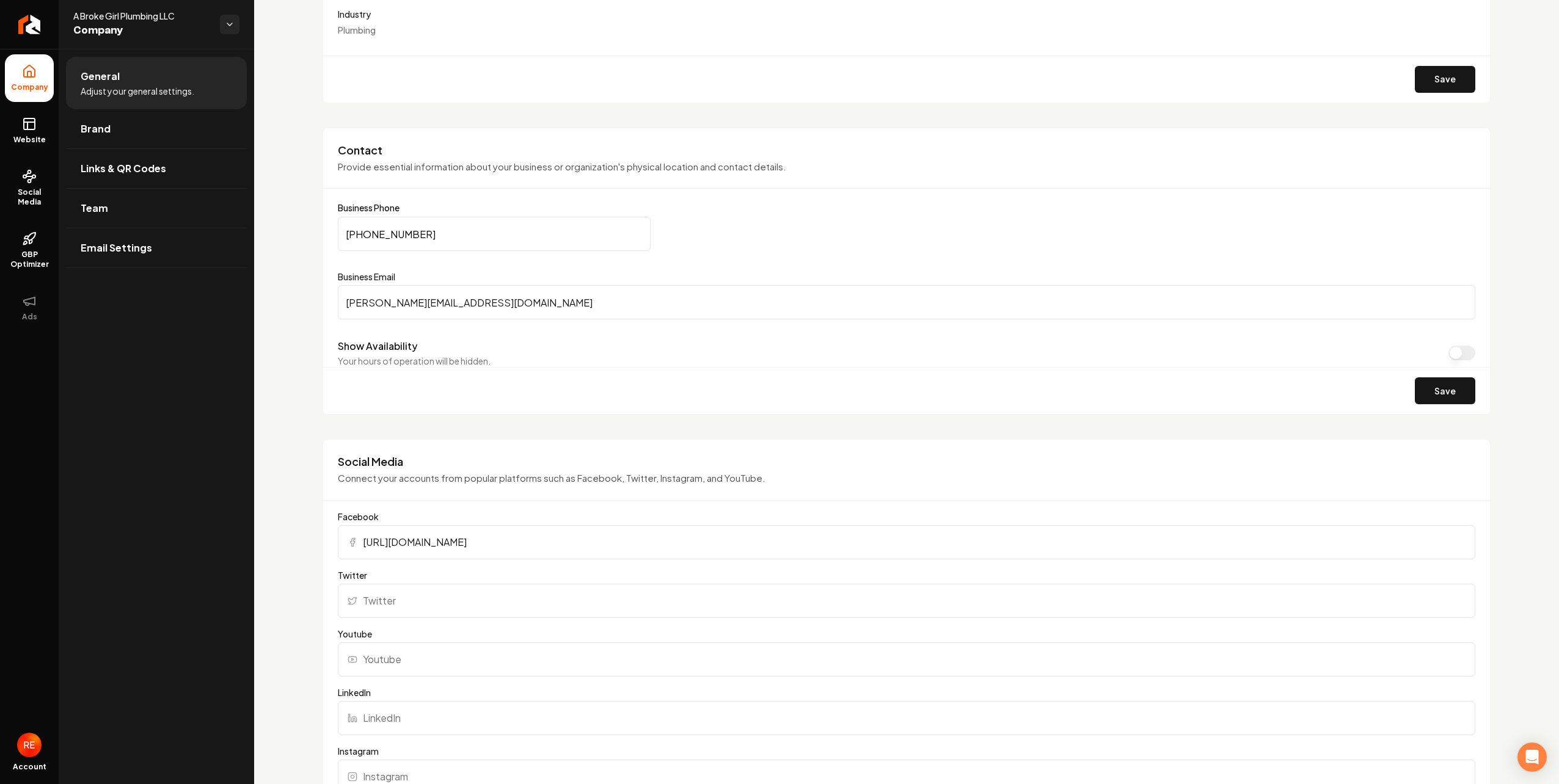
scroll to position [488, 0]
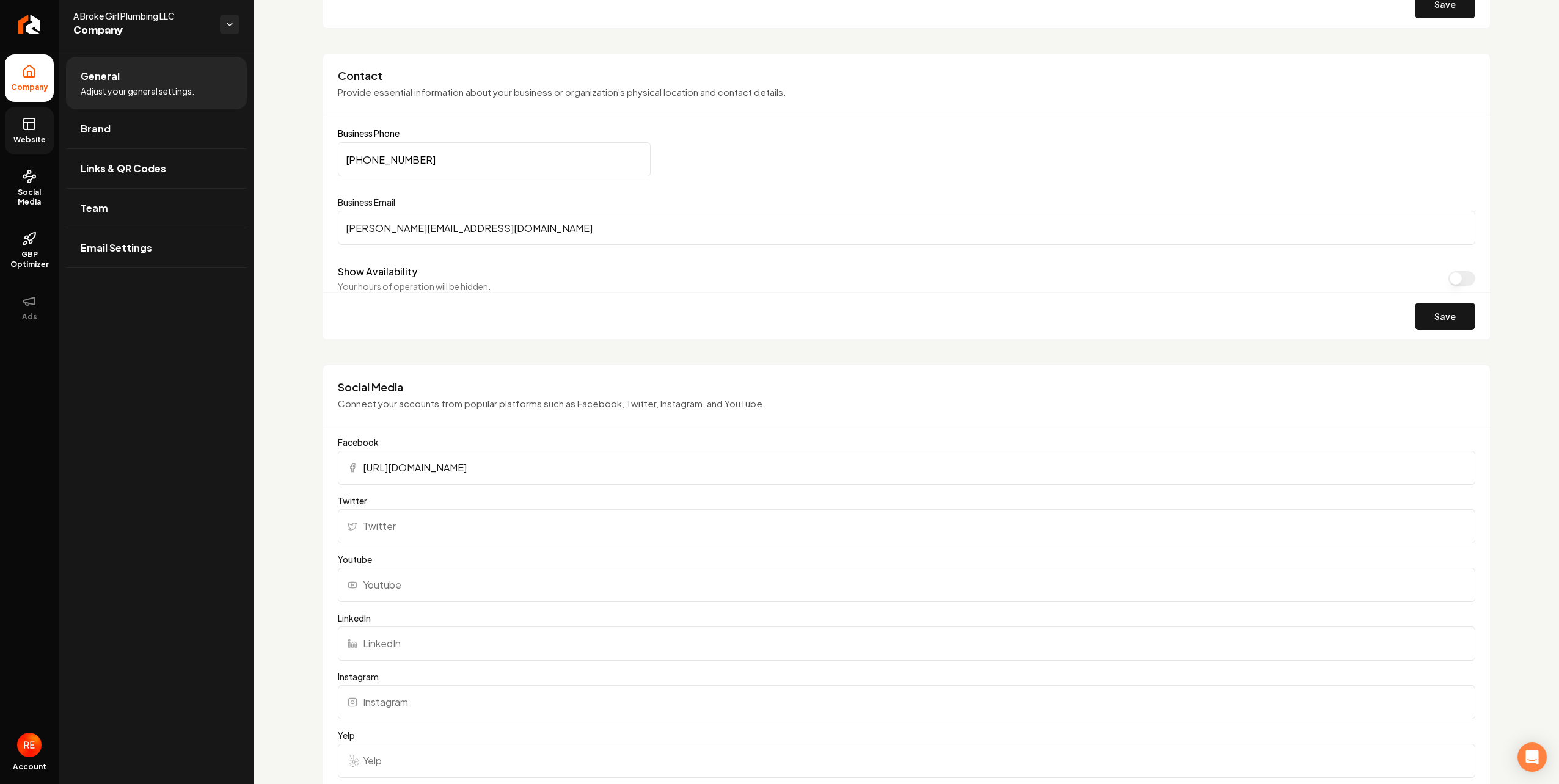
click at [35, 132] on link "Website" at bounding box center [29, 131] width 49 height 48
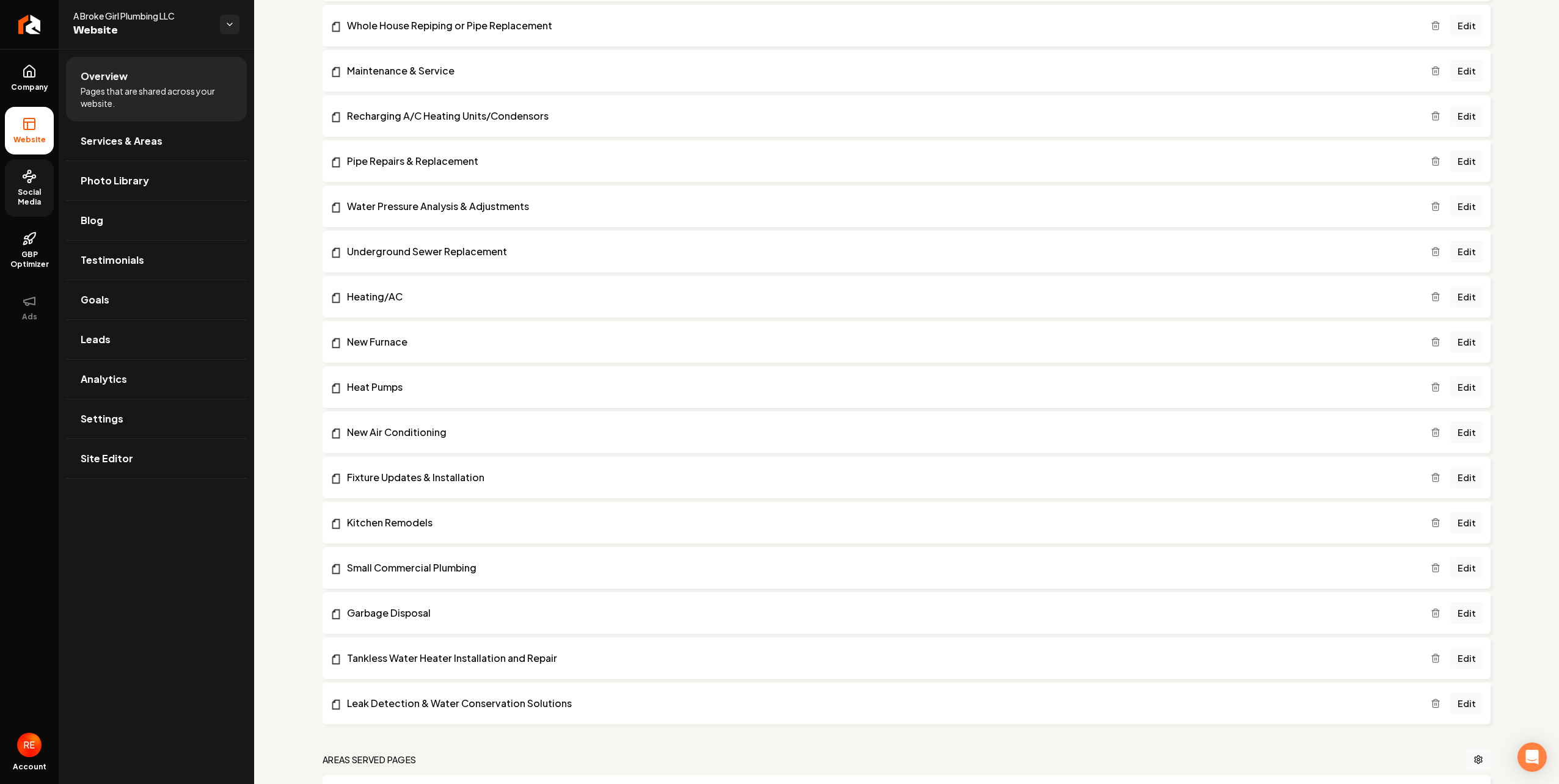
click at [34, 196] on span "Social Media" at bounding box center [29, 197] width 49 height 20
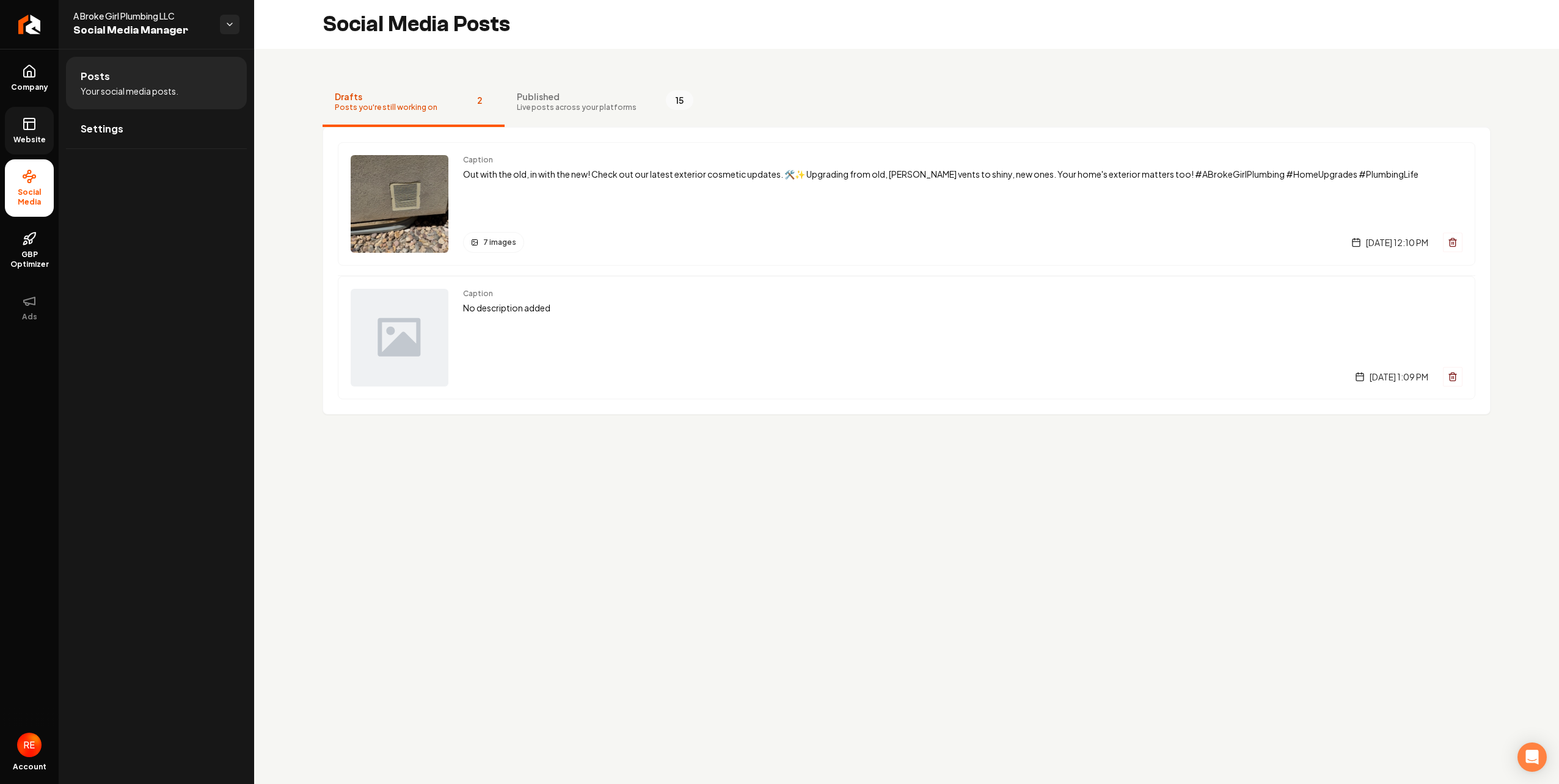
click at [32, 130] on rect at bounding box center [29, 123] width 11 height 11
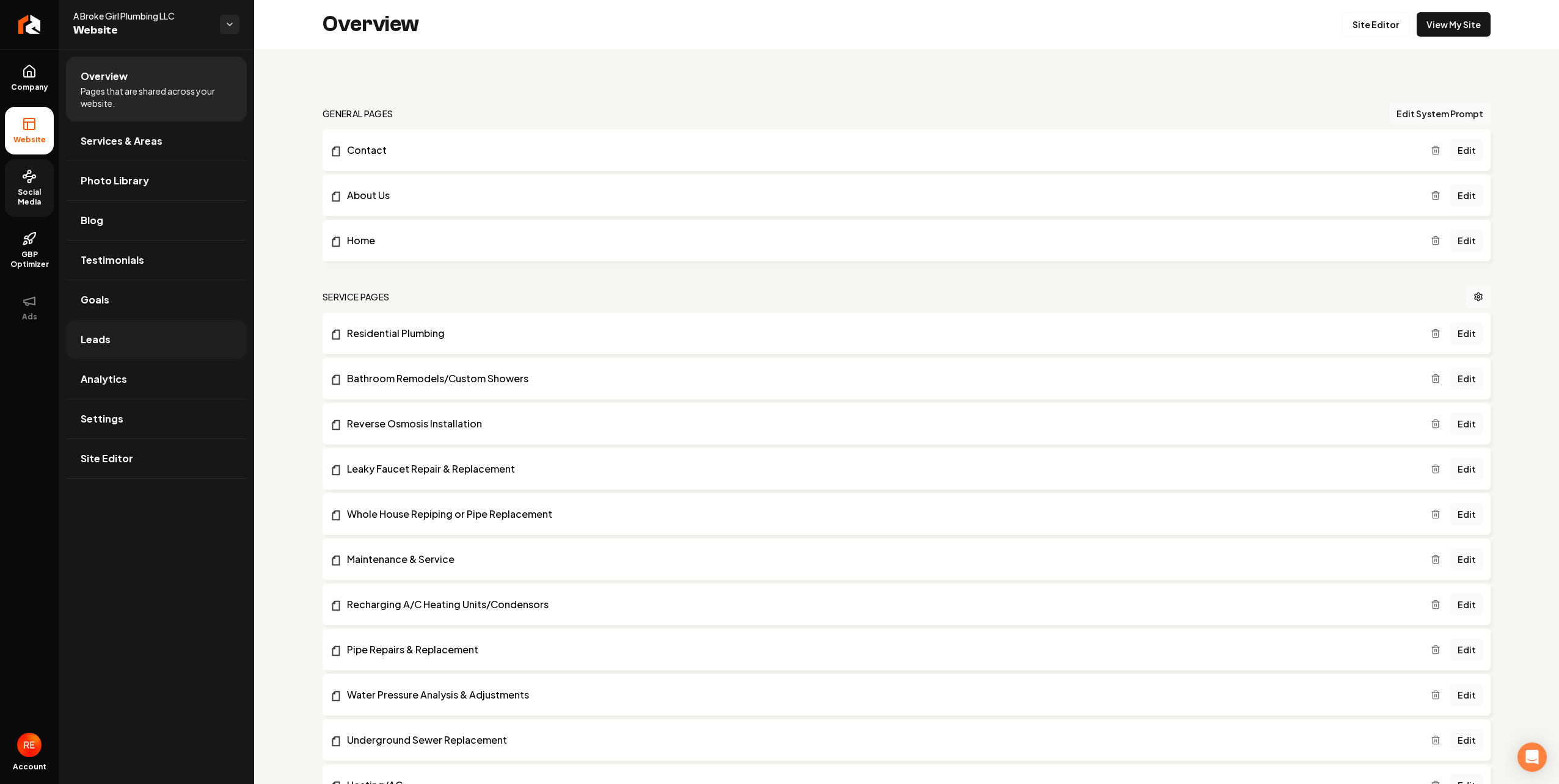
click at [121, 347] on link "Leads" at bounding box center [156, 339] width 181 height 39
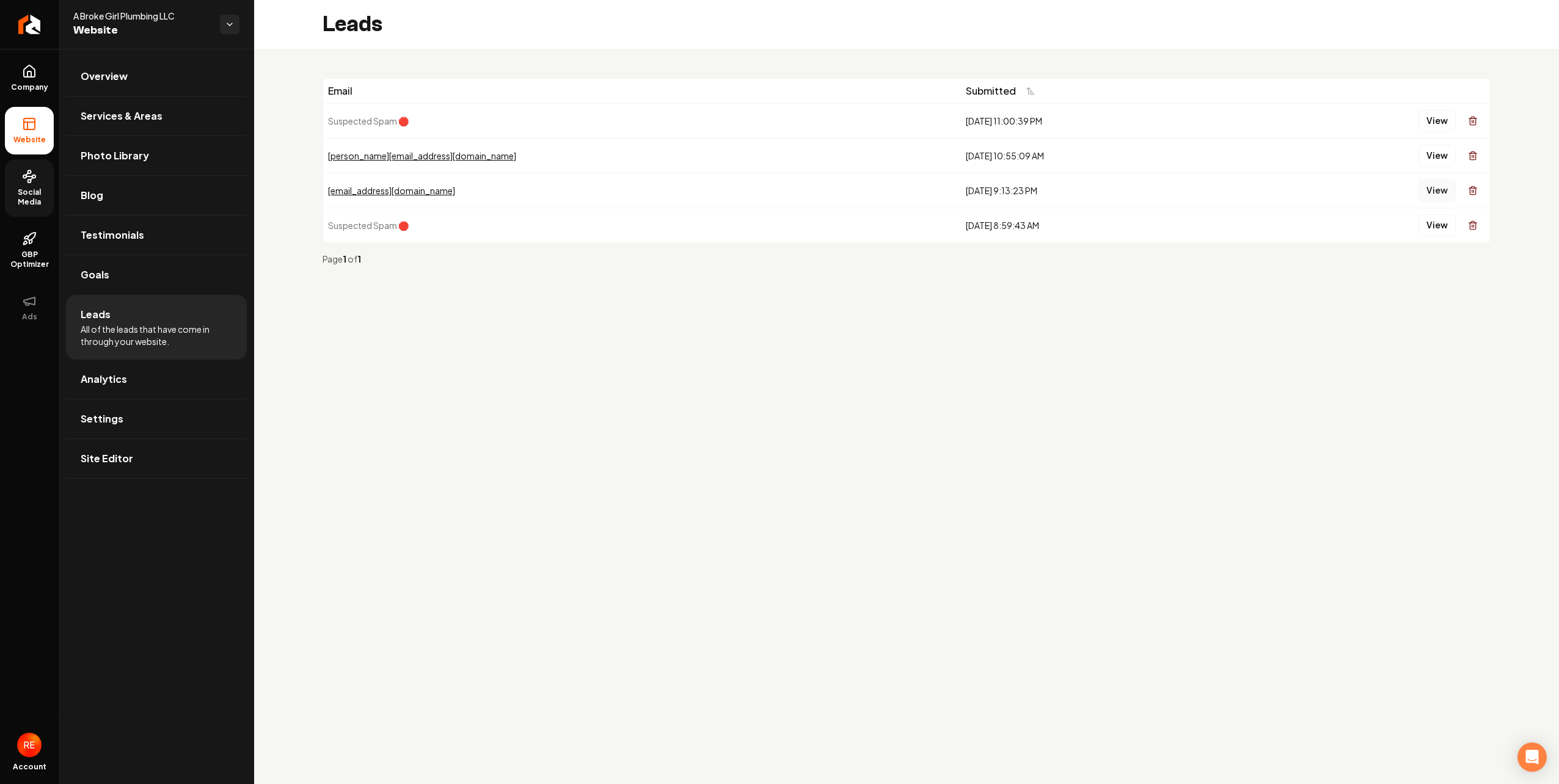
click at [1434, 192] on button "View" at bounding box center [1437, 190] width 37 height 22
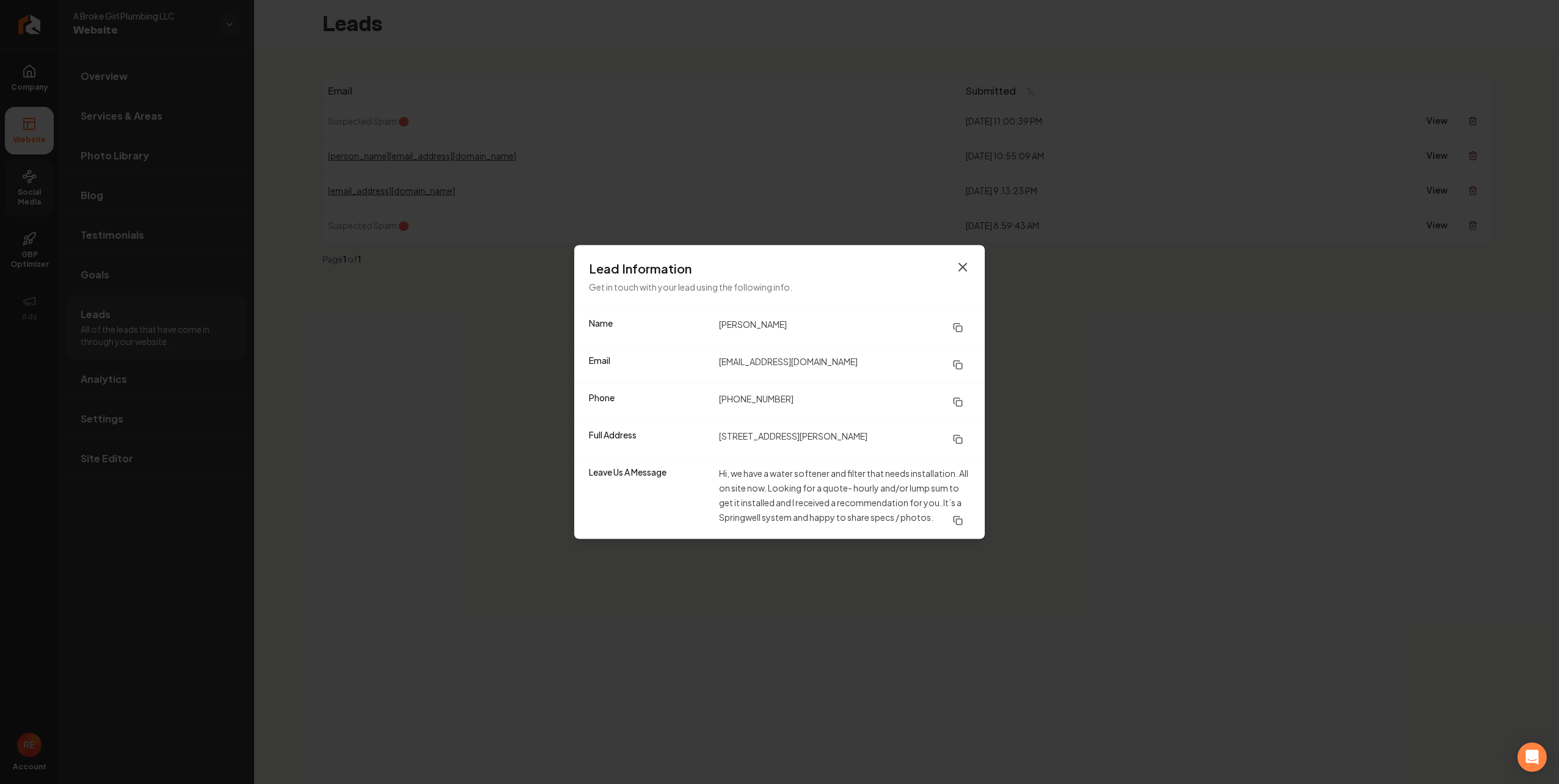
click at [962, 269] on icon "button" at bounding box center [963, 267] width 15 height 15
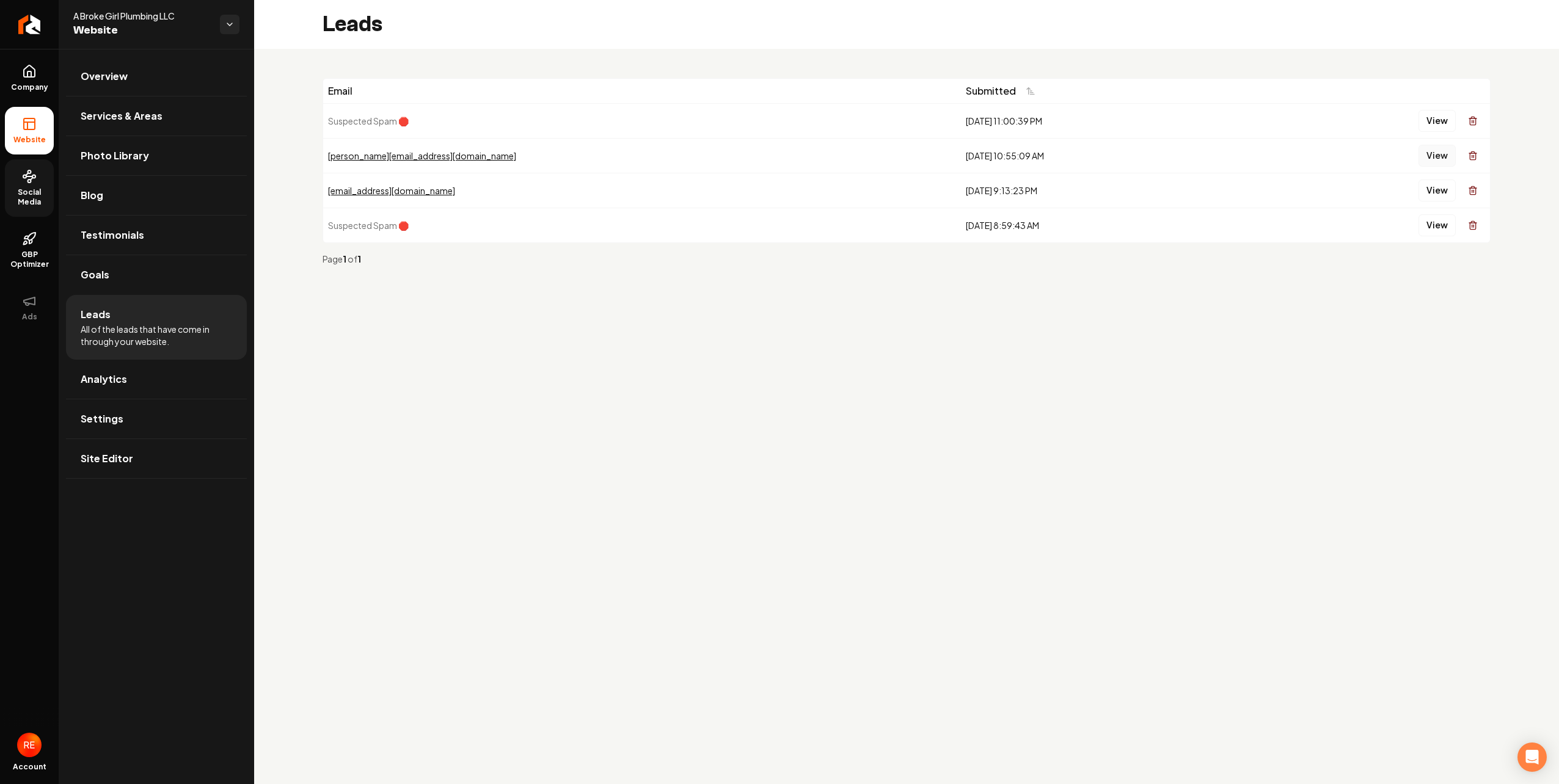
click at [1437, 152] on button "View" at bounding box center [1437, 155] width 37 height 22
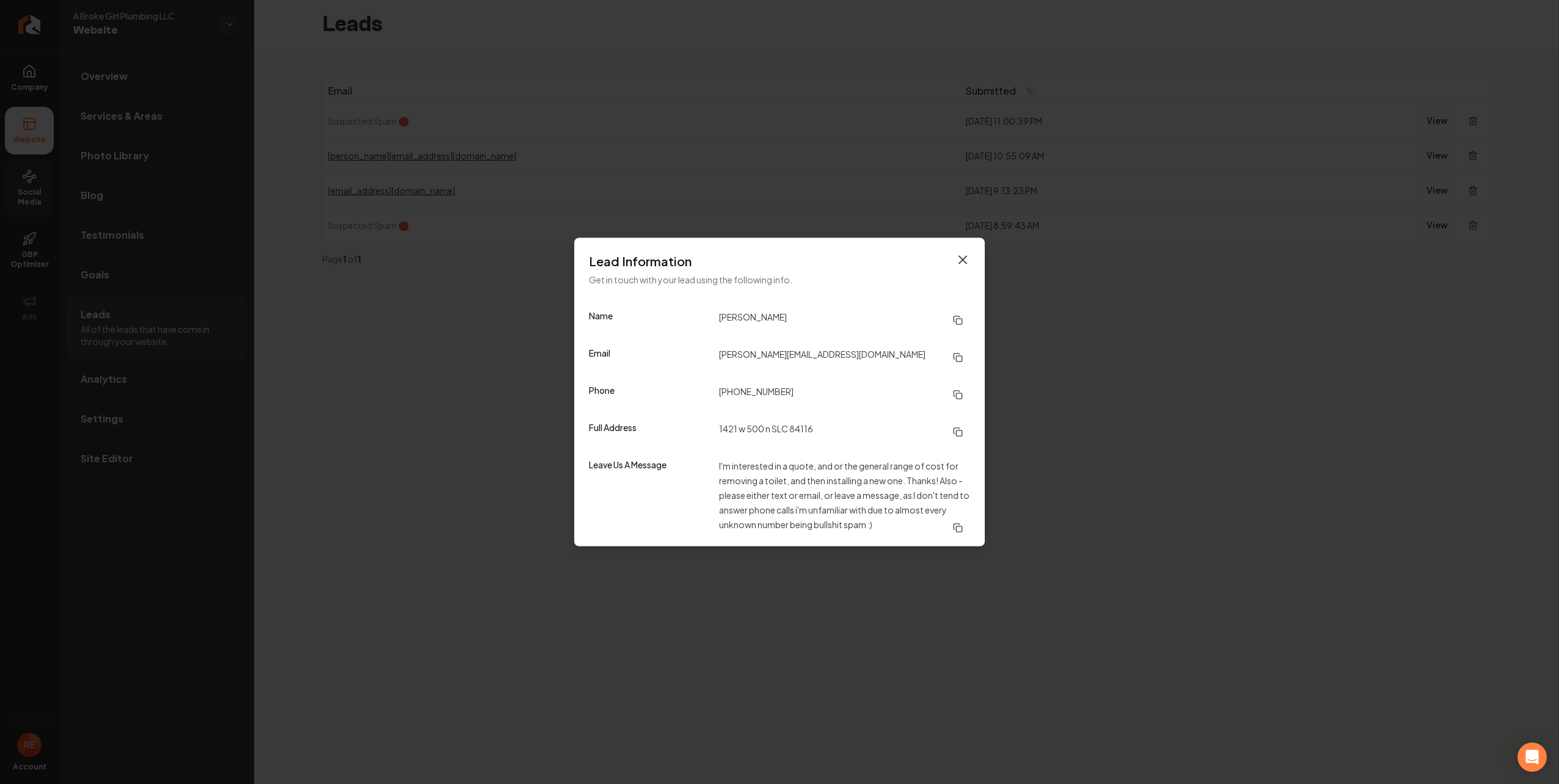
click at [958, 260] on icon "button" at bounding box center [963, 260] width 15 height 15
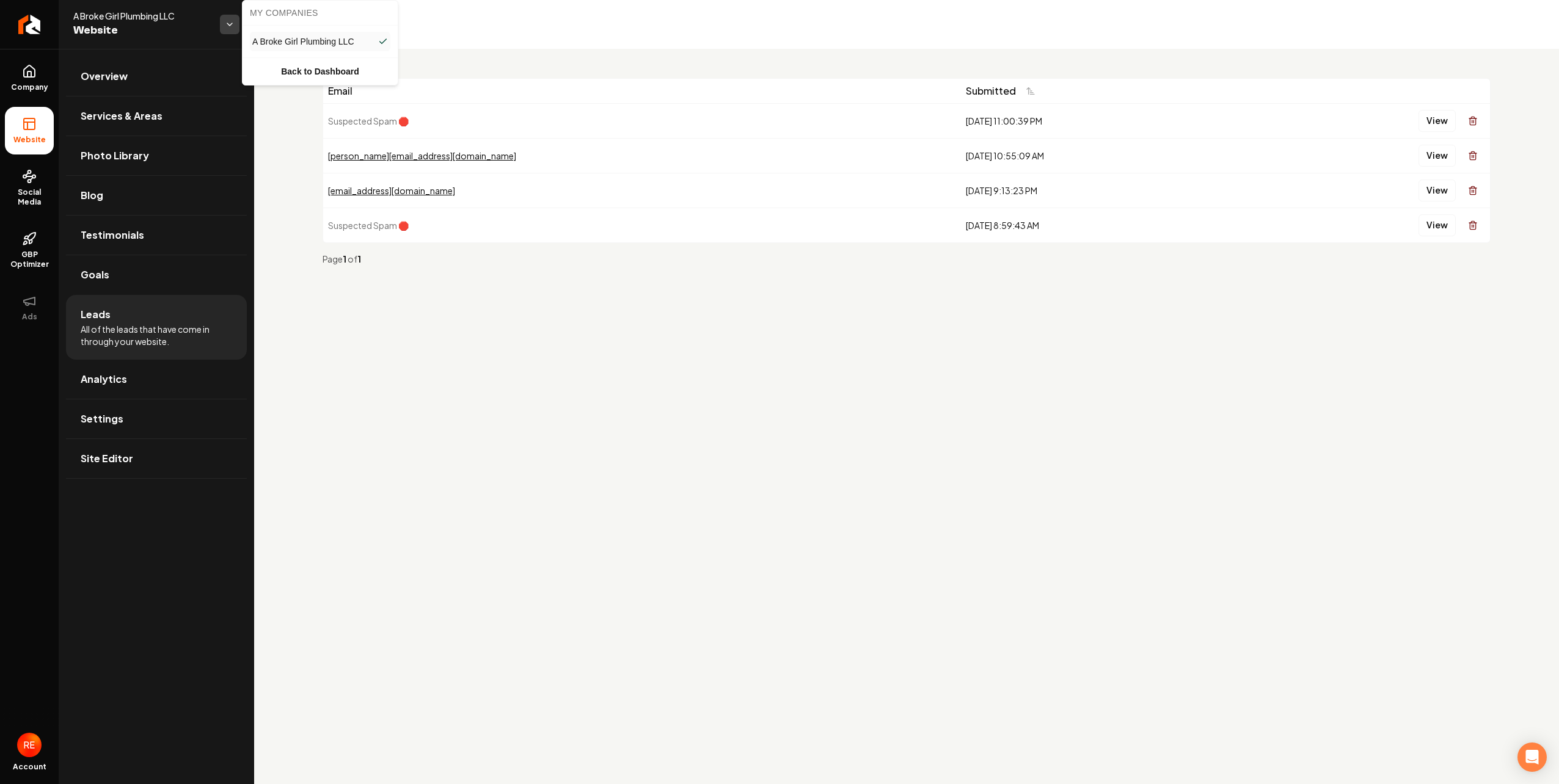
click at [224, 22] on html "Company Website Social Media GBP Optimizer Ads Account A Broke Girl Plumbing LL…" at bounding box center [779, 392] width 1559 height 784
click at [100, 273] on span "Goals" at bounding box center [95, 274] width 28 height 15
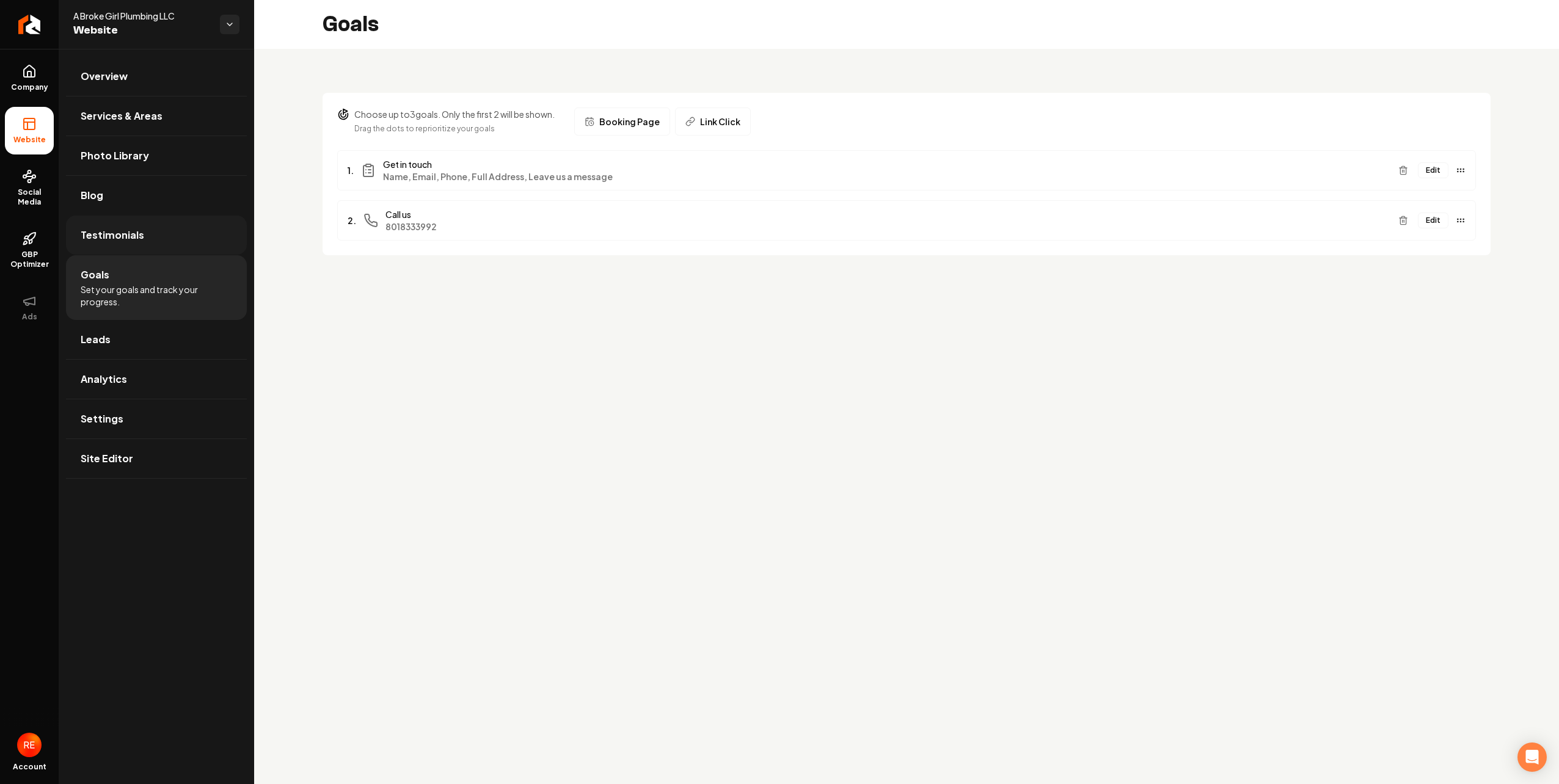
click at [118, 226] on link "Testimonials" at bounding box center [156, 235] width 181 height 39
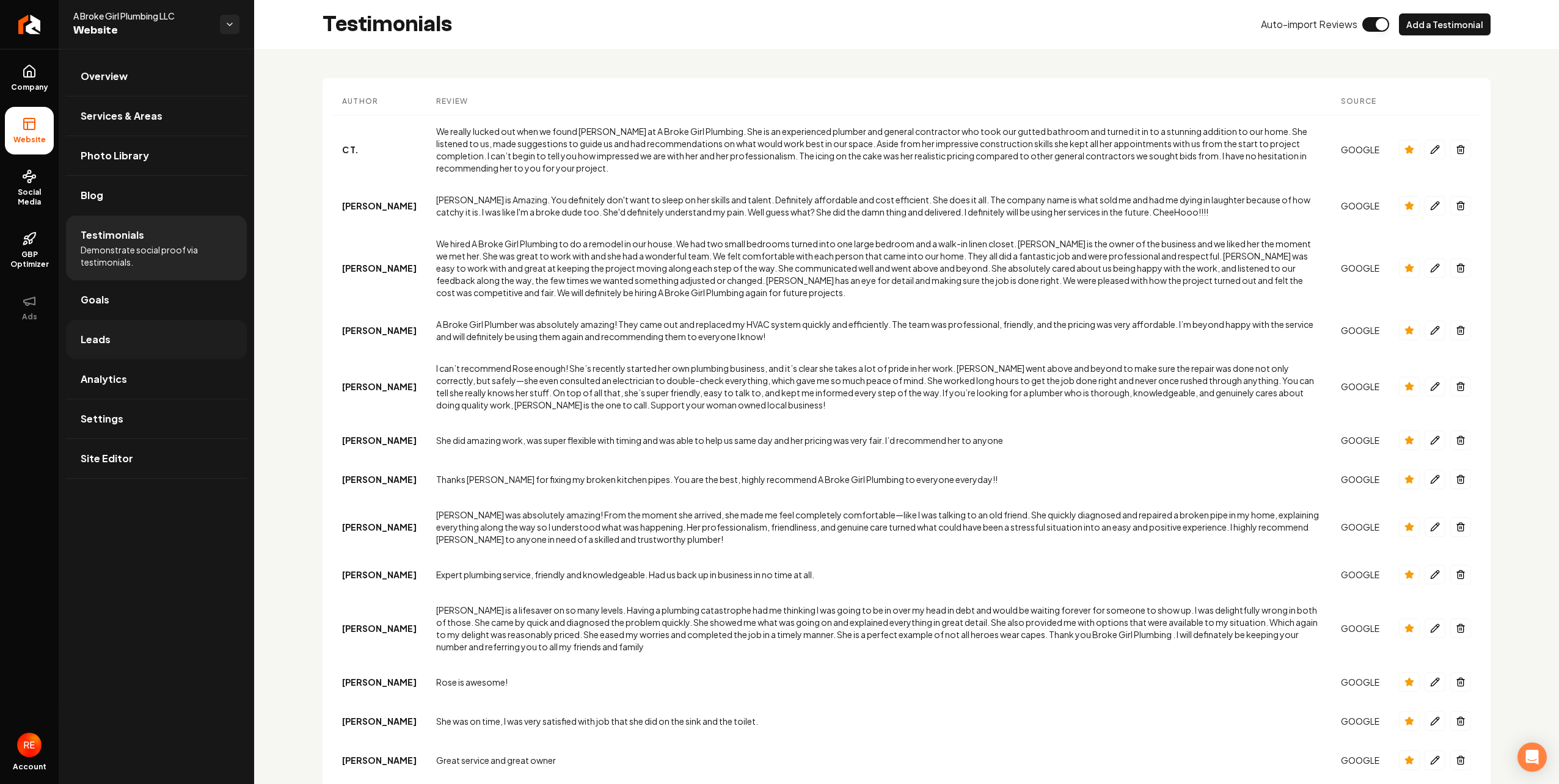
click at [107, 333] on span "Leads" at bounding box center [96, 339] width 30 height 15
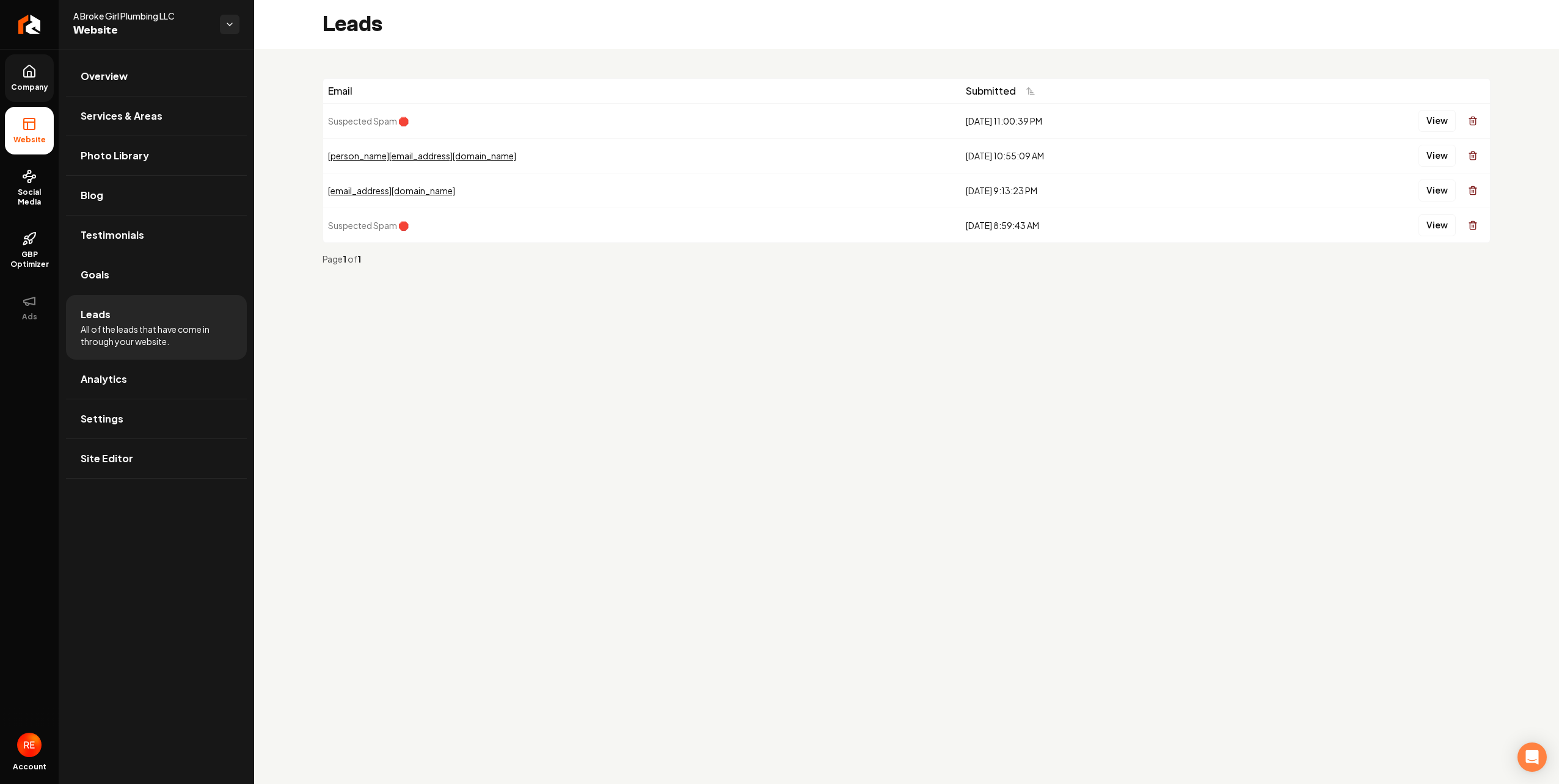
click at [27, 77] on icon at bounding box center [29, 71] width 11 height 12
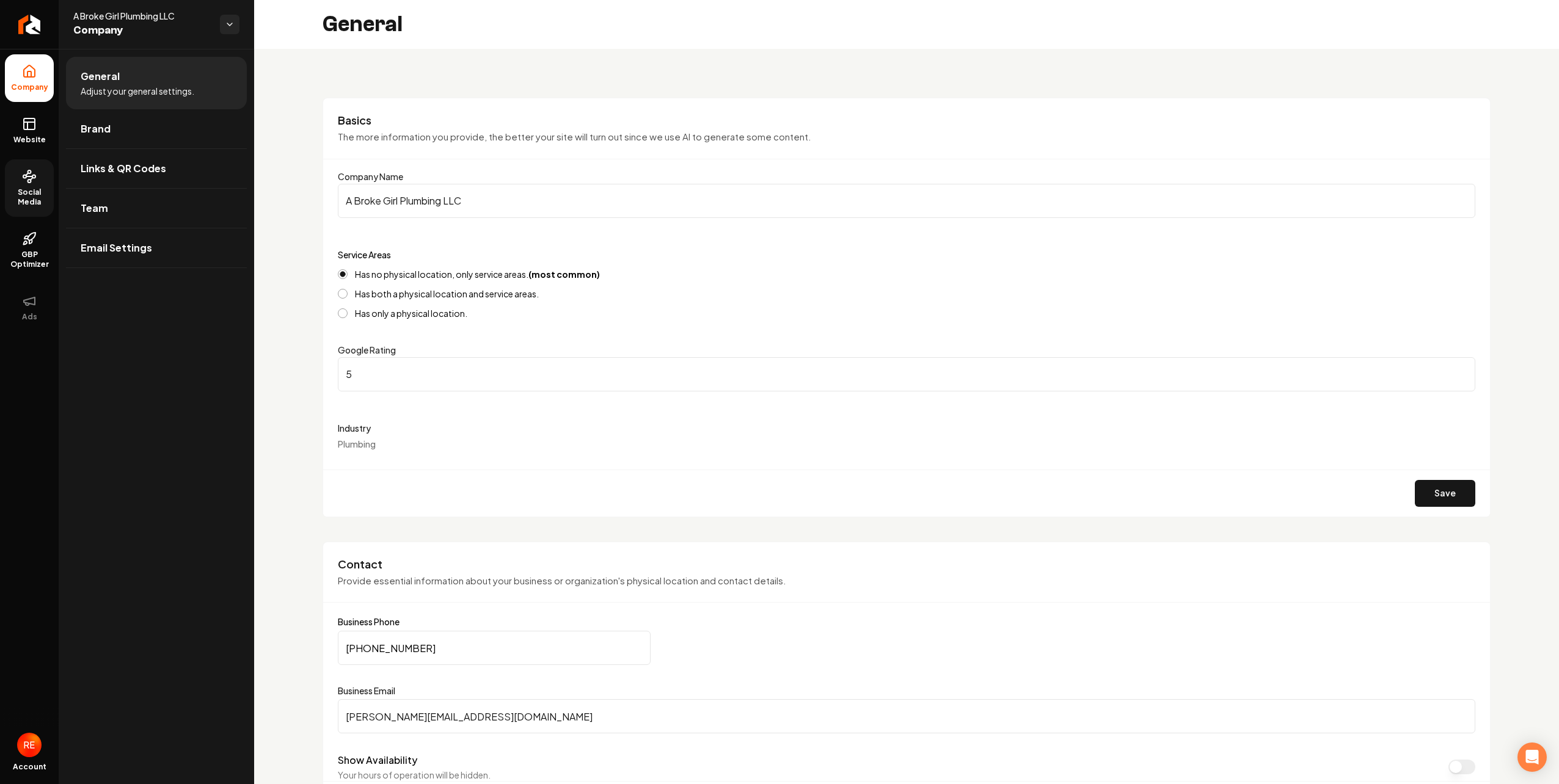
click at [32, 199] on span "Social Media" at bounding box center [29, 197] width 49 height 20
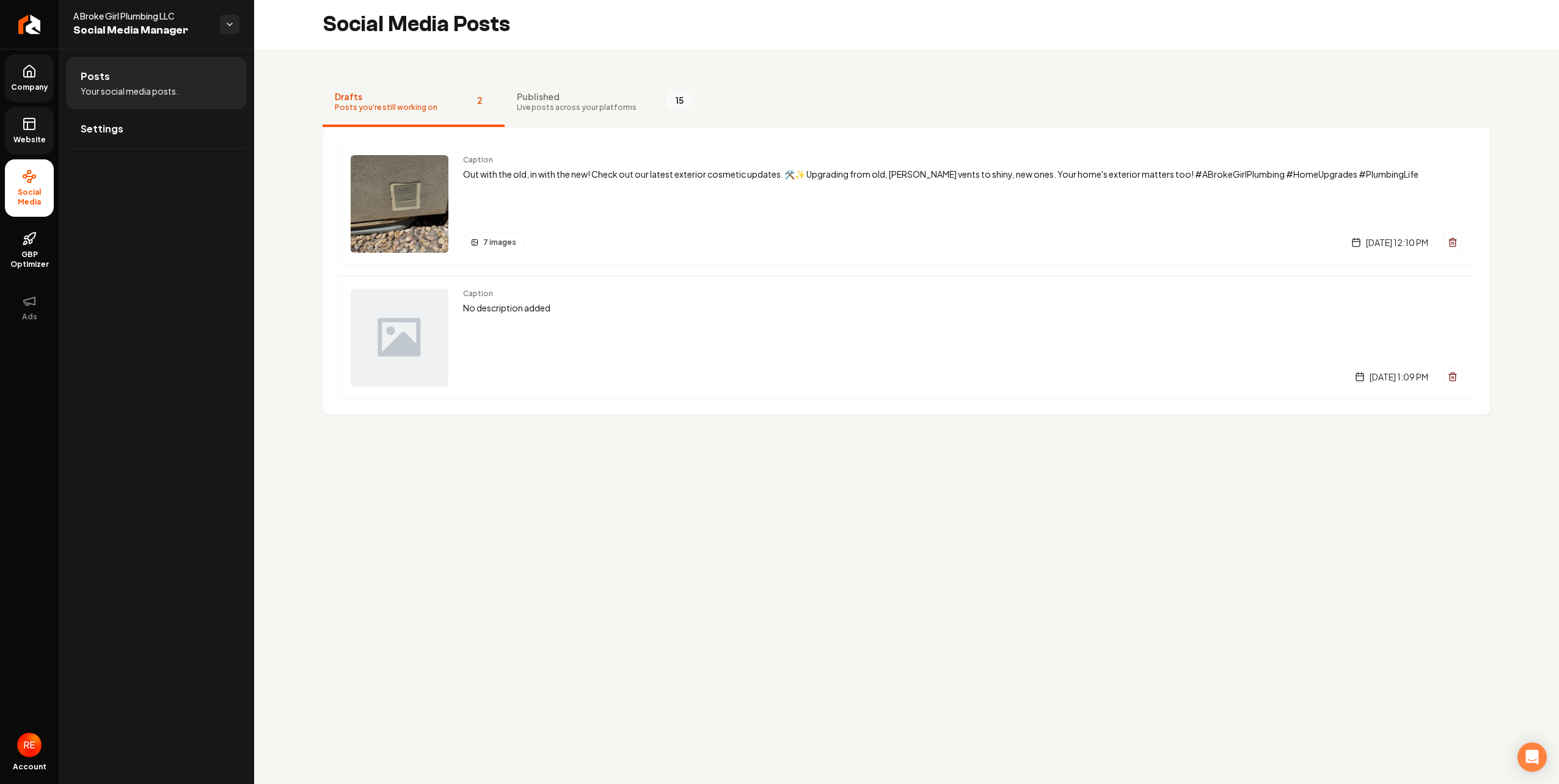
click at [44, 131] on link "Website" at bounding box center [29, 131] width 49 height 48
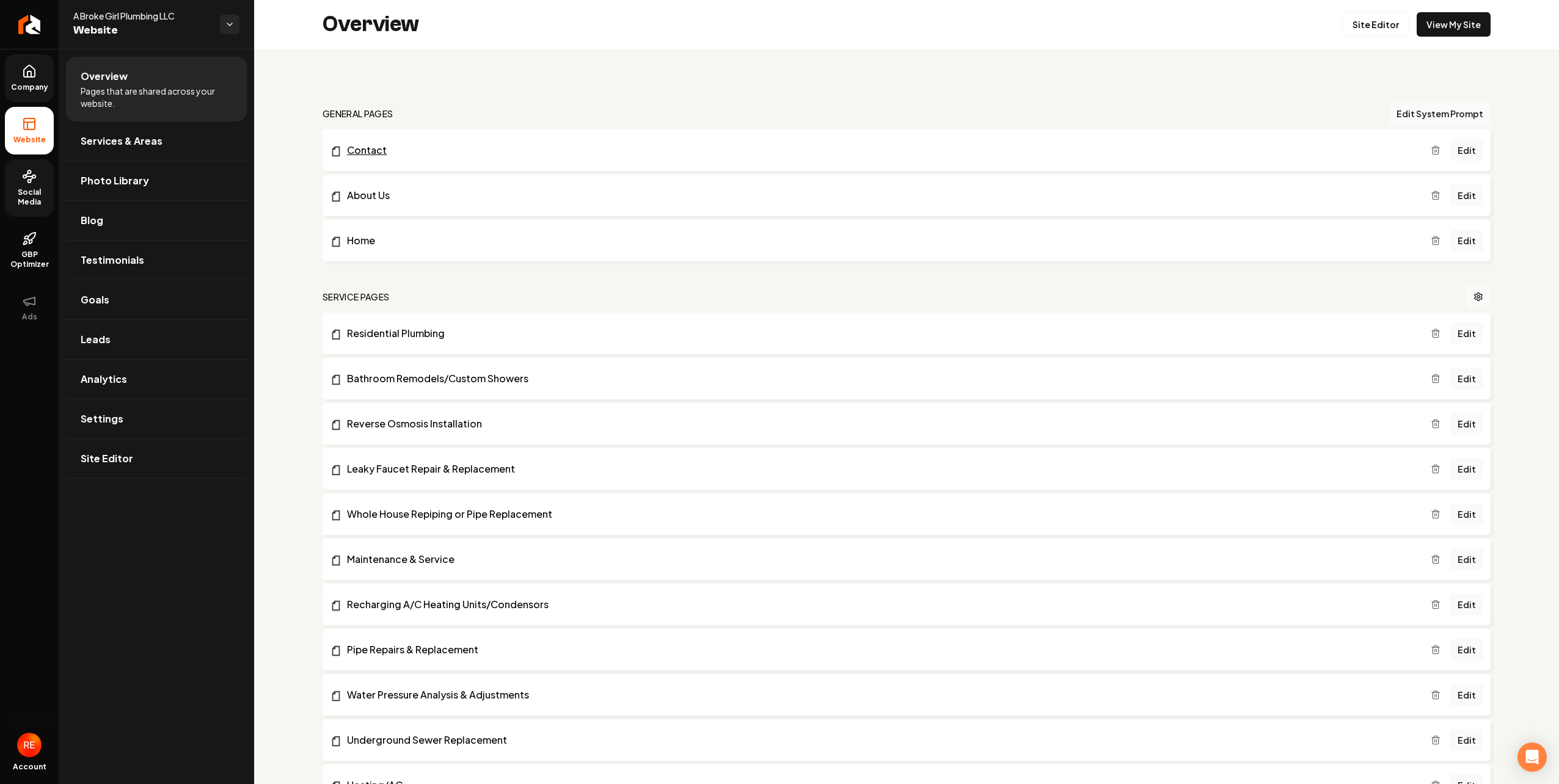
click at [374, 152] on link "Contact" at bounding box center [880, 150] width 1102 height 15
click at [330, 143] on link "Contact" at bounding box center [880, 150] width 1102 height 15
click at [115, 336] on link "Leads" at bounding box center [156, 339] width 181 height 39
